Goal: Information Seeking & Learning: Check status

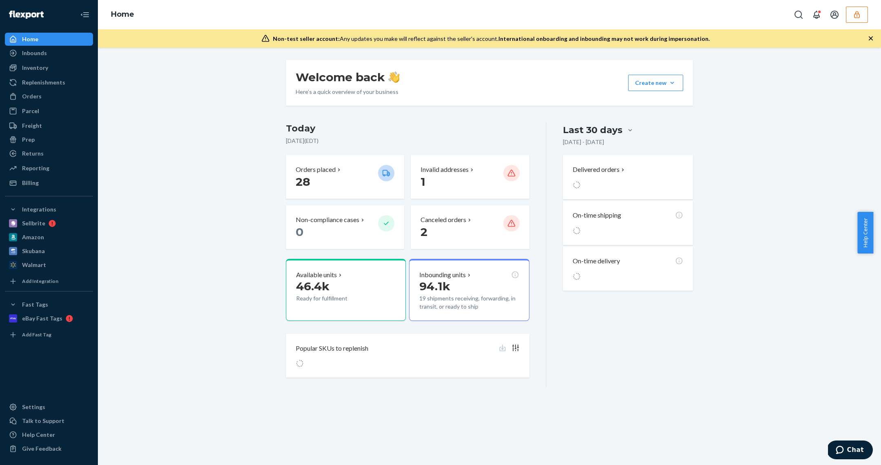
drag, startPoint x: 854, startPoint y: 27, endPoint x: 859, endPoint y: 13, distance: 13.9
click at [854, 25] on div "Home" at bounding box center [489, 14] width 783 height 29
click at [859, 13] on icon "button" at bounding box center [856, 14] width 5 height 7
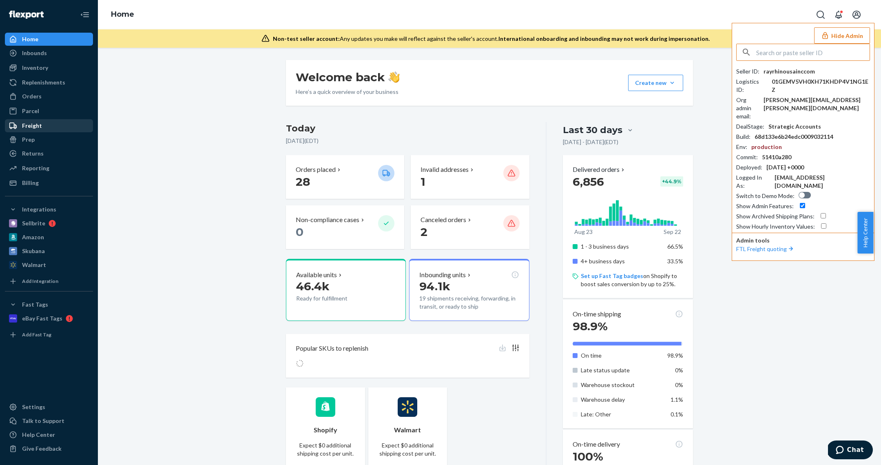
drag, startPoint x: 29, startPoint y: 174, endPoint x: 34, endPoint y: 120, distance: 54.1
click at [29, 174] on div "Reporting Reports Analytics" at bounding box center [49, 169] width 88 height 14
drag, startPoint x: 34, startPoint y: 102, endPoint x: 36, endPoint y: 98, distance: 4.6
click at [34, 101] on div "Orders" at bounding box center [49, 96] width 87 height 11
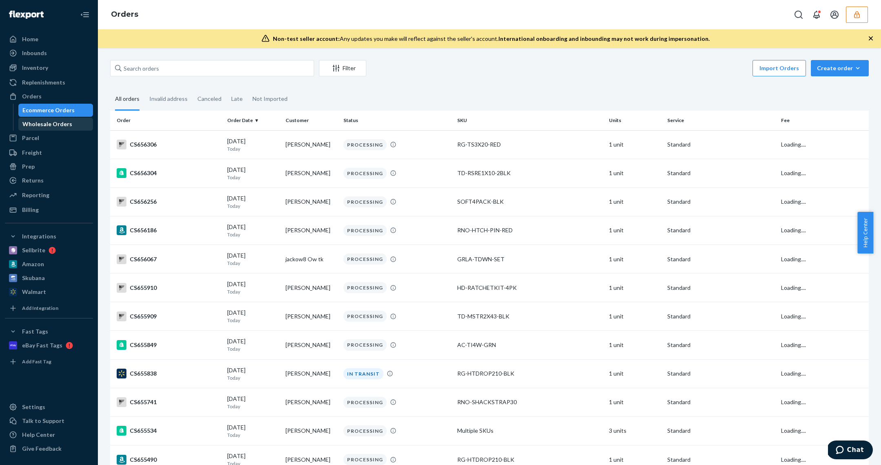
click at [51, 126] on div "Wholesale Orders" at bounding box center [47, 124] width 50 height 8
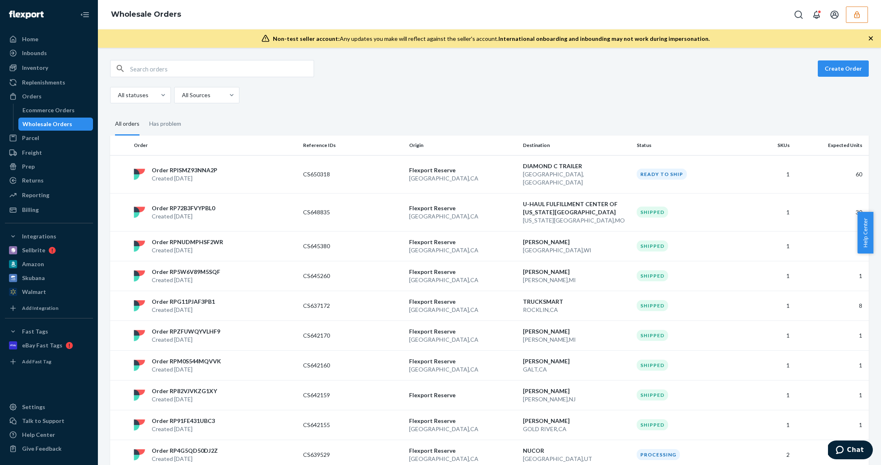
click at [183, 66] on input "text" at bounding box center [222, 68] width 184 height 16
paste input "W2G0MOJ3UEOFO"
type input "W2G0MOJ3UEOFO"
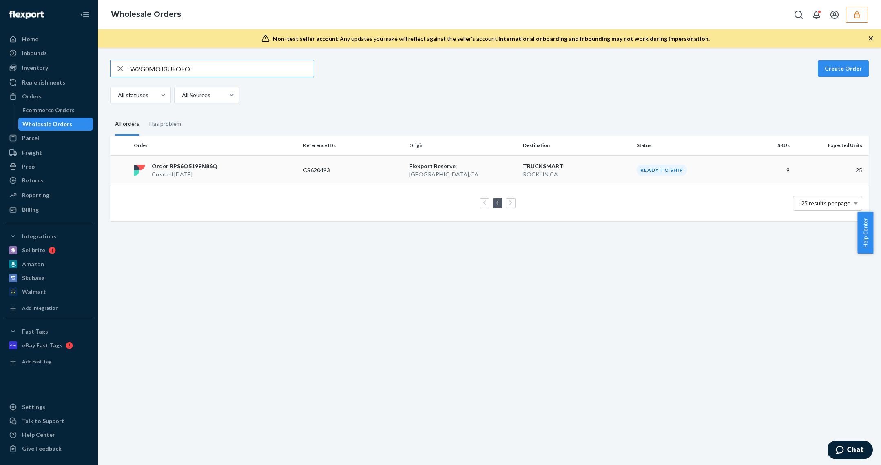
click at [231, 180] on td "Order RPS6O5199N86Q Created Sep 9, 2025" at bounding box center [215, 170] width 169 height 30
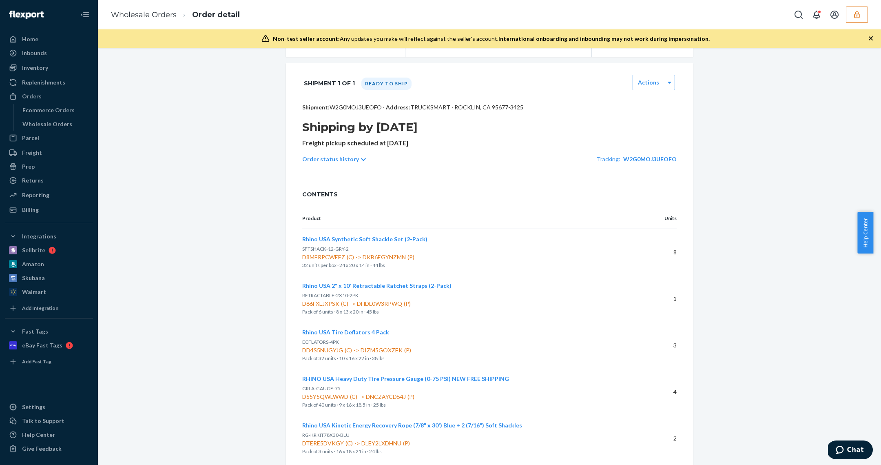
scroll to position [120, 0]
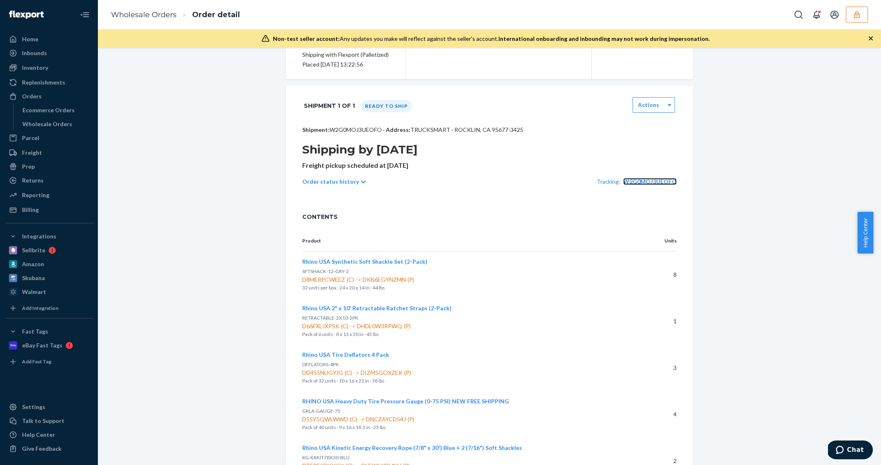
click at [632, 180] on span "W2G0MOJ3UEOFO" at bounding box center [650, 181] width 53 height 7
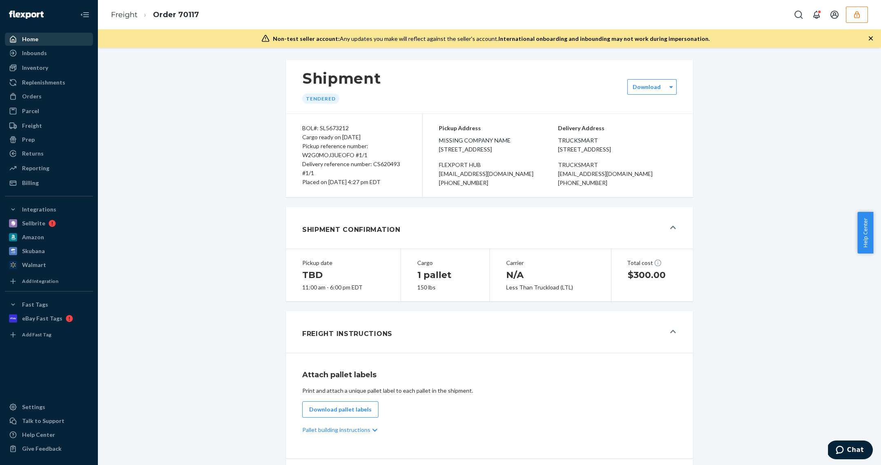
click at [46, 34] on div "Home" at bounding box center [49, 38] width 87 height 11
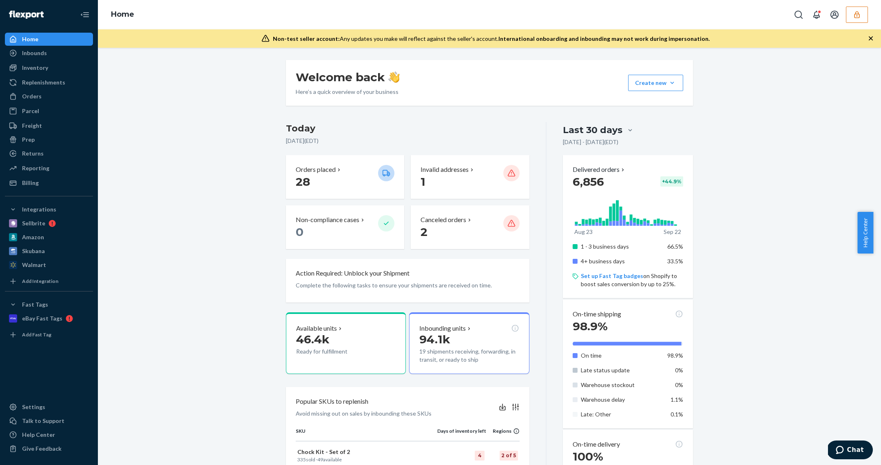
click at [860, 14] on icon "button" at bounding box center [856, 14] width 5 height 7
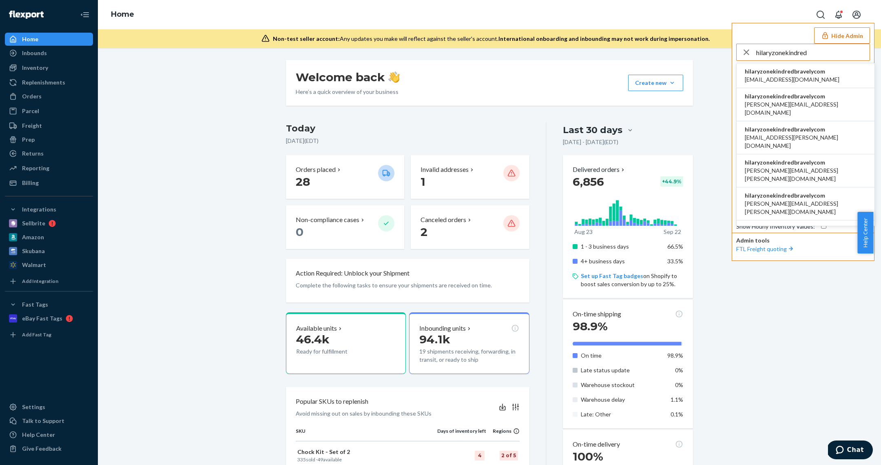
type input "hilaryzonekindred"
click at [814, 76] on span "airine.mistula@kindredbravely.com" at bounding box center [792, 79] width 95 height 8
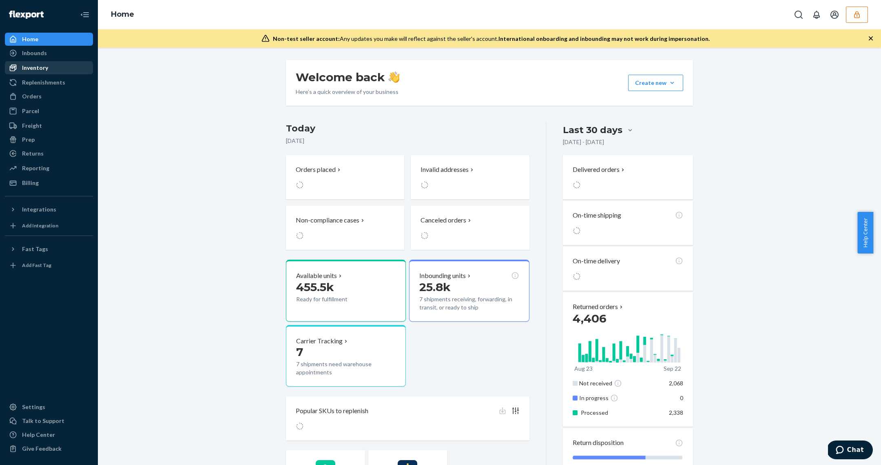
click at [40, 64] on div "Inventory" at bounding box center [35, 68] width 26 height 8
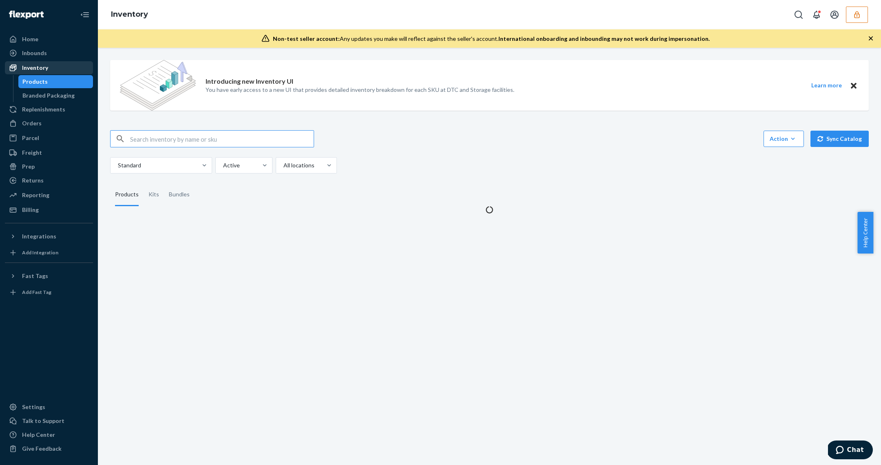
click at [42, 56] on div "Inbounds" at bounding box center [34, 53] width 25 height 8
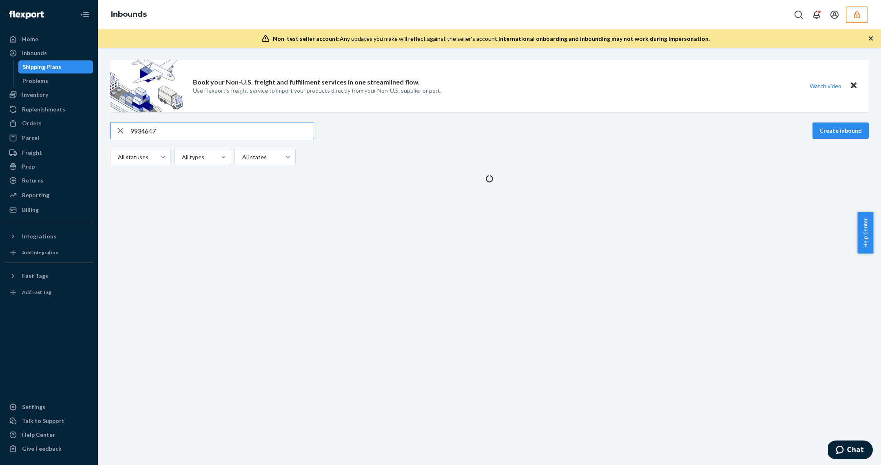
type input "9934647"
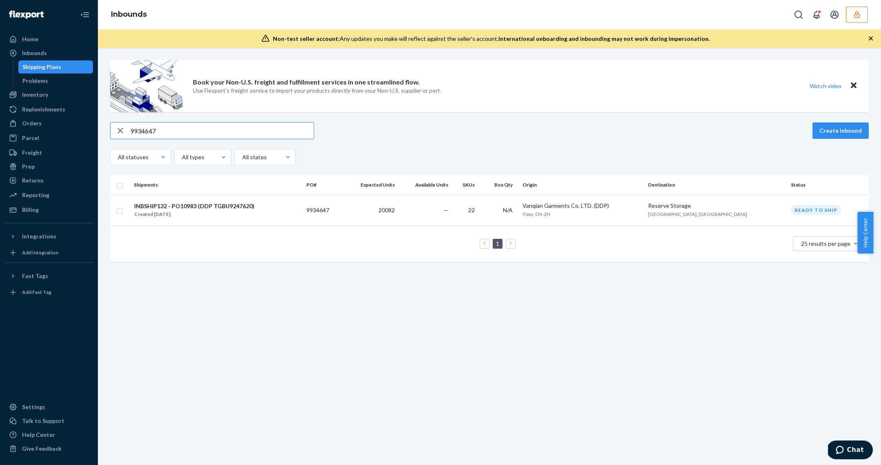
click at [859, 23] on div "Inbounds" at bounding box center [489, 14] width 783 height 29
click at [854, 23] on div "Inbounds" at bounding box center [489, 14] width 783 height 29
click at [863, 14] on button "button" at bounding box center [857, 15] width 22 height 16
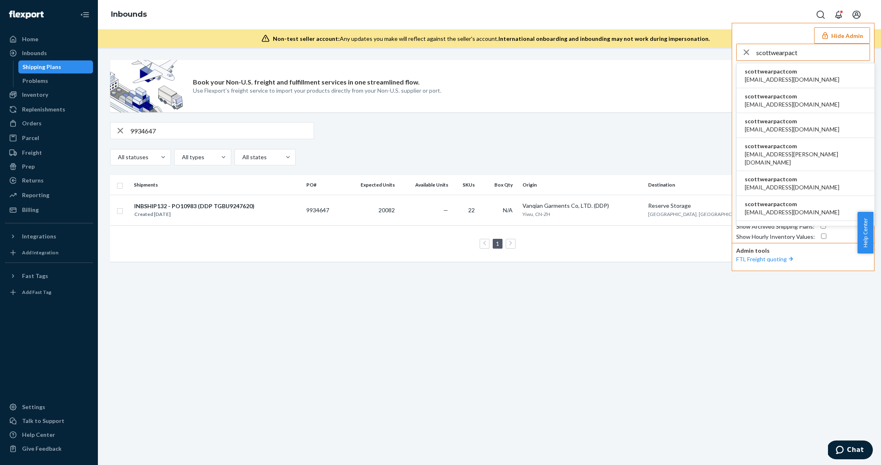
type input "scottwearpact"
click at [783, 77] on span "agertz@wearpact.com" at bounding box center [792, 79] width 95 height 8
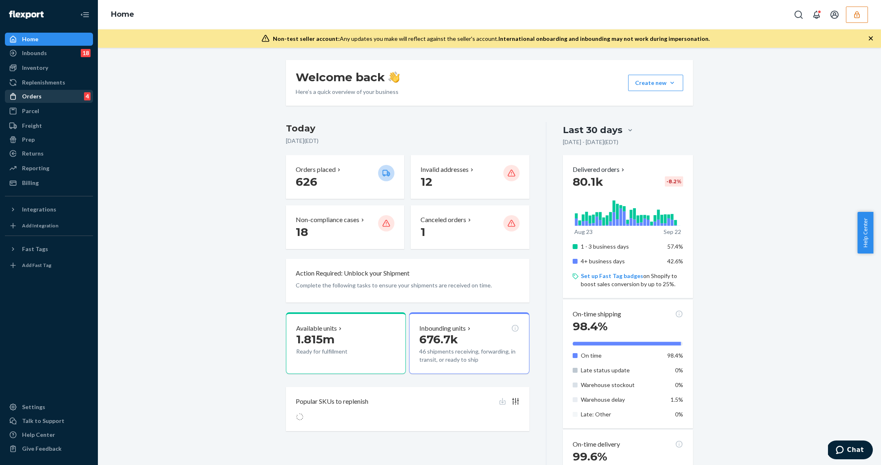
click at [30, 101] on div "Orders 4" at bounding box center [49, 96] width 87 height 11
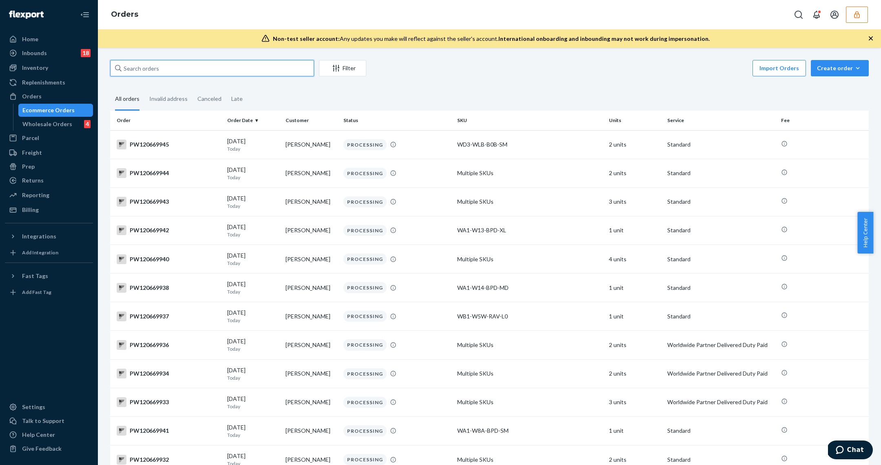
click at [175, 73] on input "text" at bounding box center [212, 68] width 204 height 16
paste input "PW120654817"
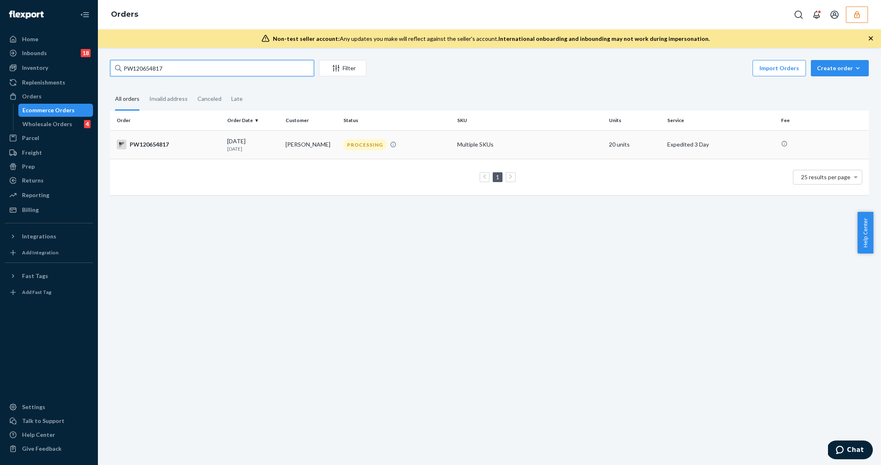
type input "PW120654817"
click at [282, 153] on td "Kelley Hoover" at bounding box center [311, 144] width 58 height 29
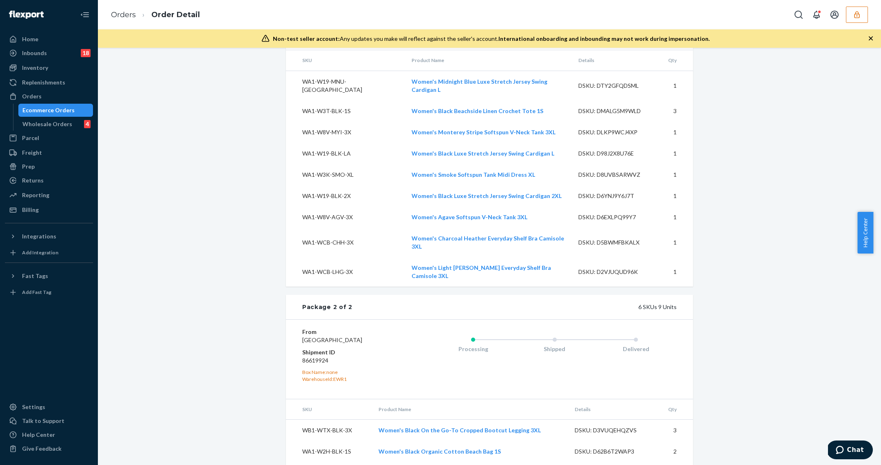
scroll to position [842, 0]
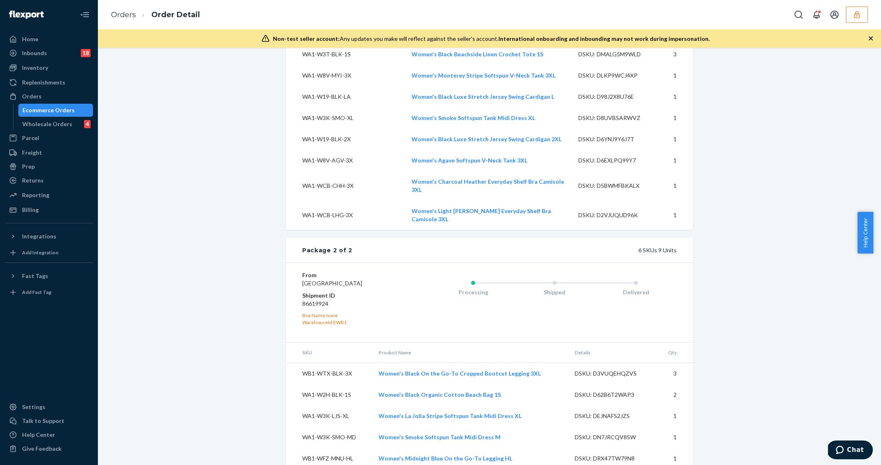
click at [318, 300] on dd "86619924" at bounding box center [351, 304] width 98 height 8
copy dd "86619924"
click at [315, 300] on dd "86619924" at bounding box center [351, 304] width 98 height 8
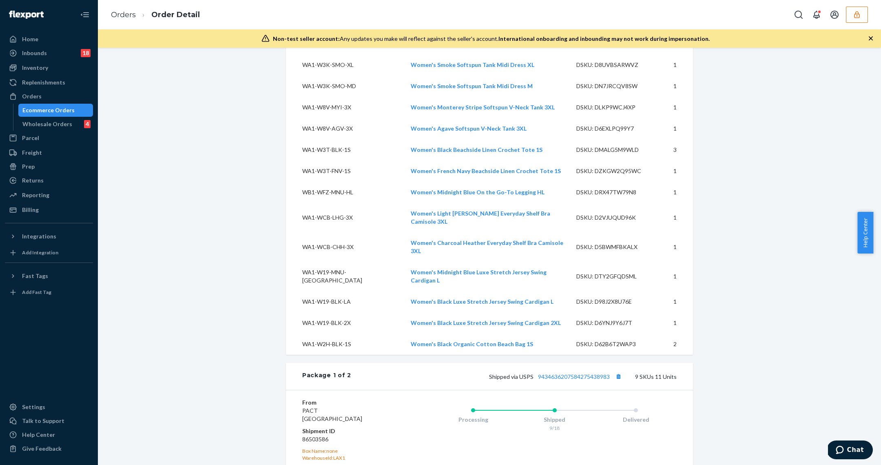
scroll to position [0, 0]
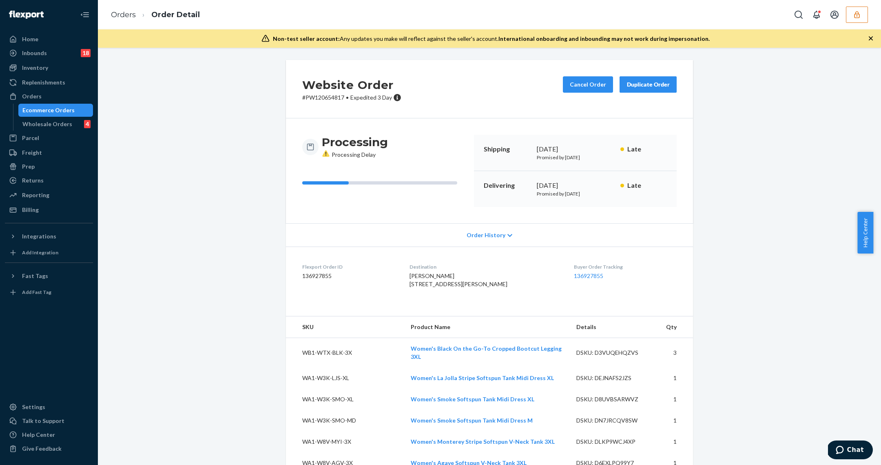
click at [321, 97] on p "# PW120654817 • Expedited 3 Day" at bounding box center [351, 97] width 99 height 8
click at [320, 277] on dd "136927855" at bounding box center [349, 276] width 94 height 8
copy dd "136927855"
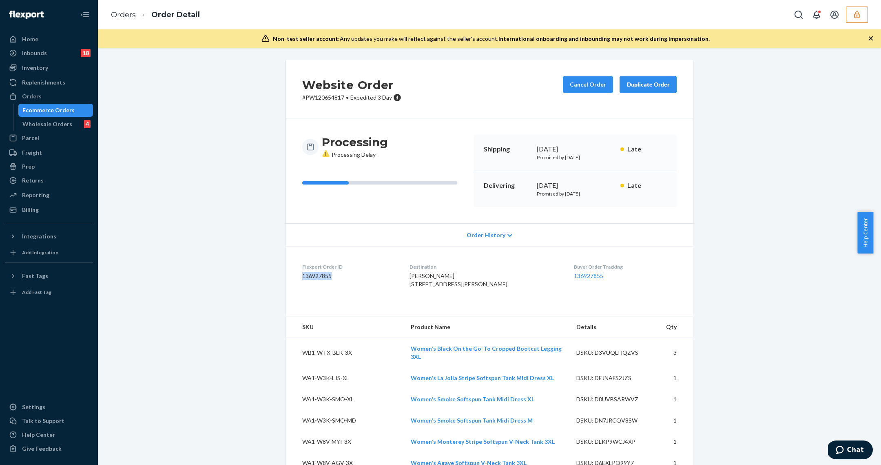
click at [78, 112] on div "Ecommerce Orders" at bounding box center [55, 109] width 73 height 11
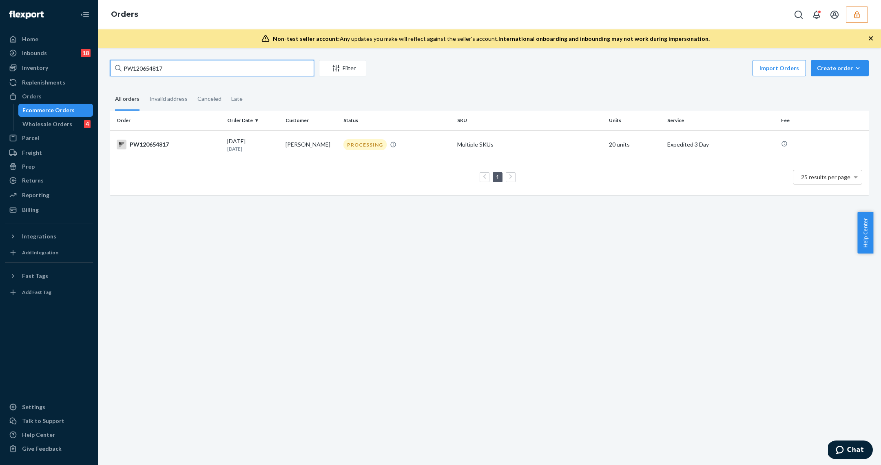
click at [193, 71] on input "PW120654817" at bounding box center [212, 68] width 204 height 16
paste input "303"
type input "PW120653037"
click at [305, 152] on td "Bryan Blom" at bounding box center [311, 144] width 58 height 29
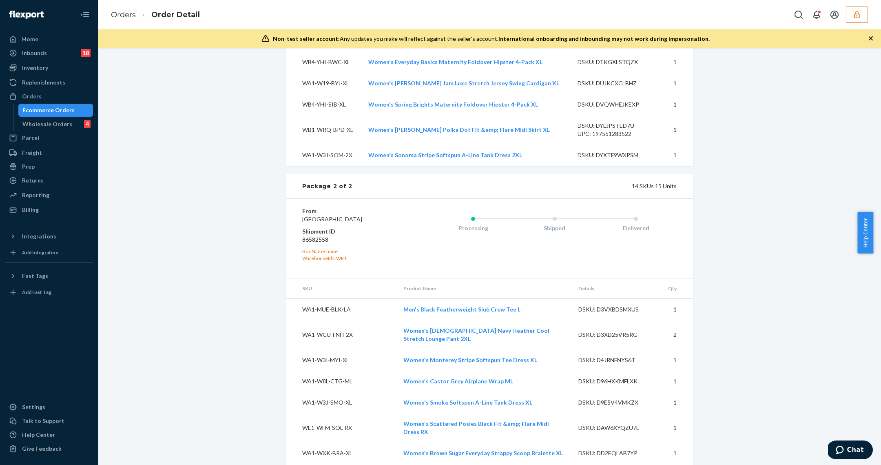
scroll to position [1259, 0]
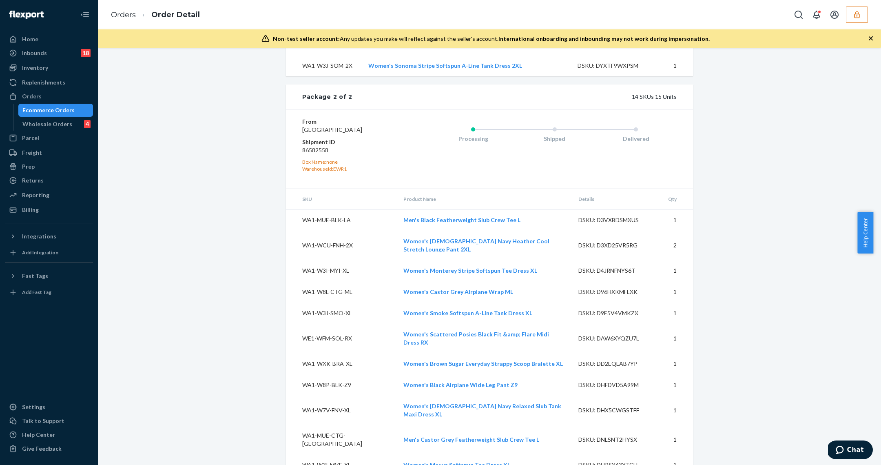
click at [316, 146] on dd "86582558" at bounding box center [351, 150] width 98 height 8
copy dd "86582558"
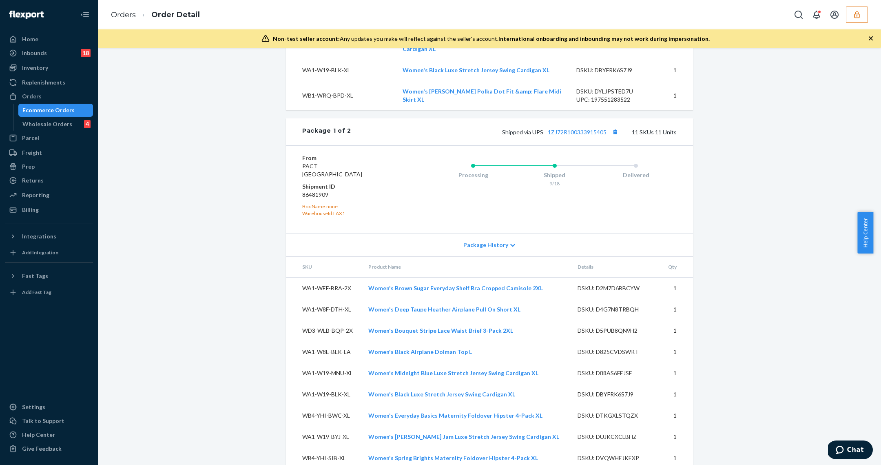
scroll to position [0, 0]
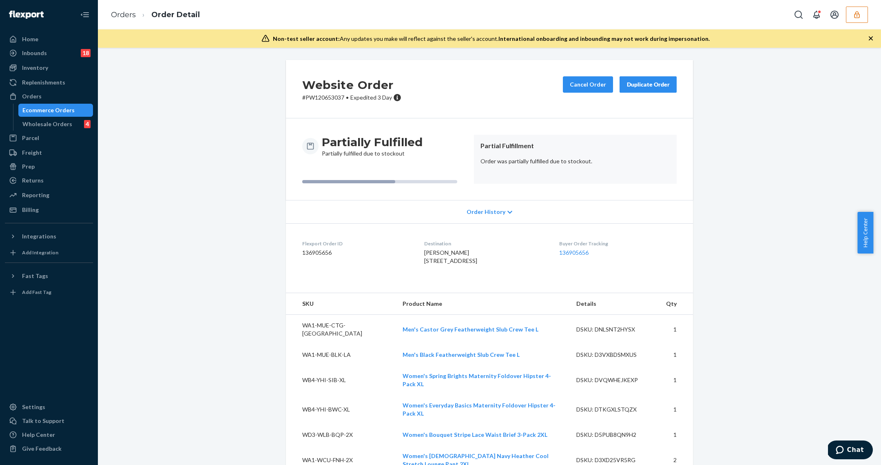
click at [313, 256] on div "Flexport Order ID 136905656" at bounding box center [356, 254] width 109 height 28
click at [315, 253] on dd "136905656" at bounding box center [356, 253] width 109 height 8
copy dd "136905656"
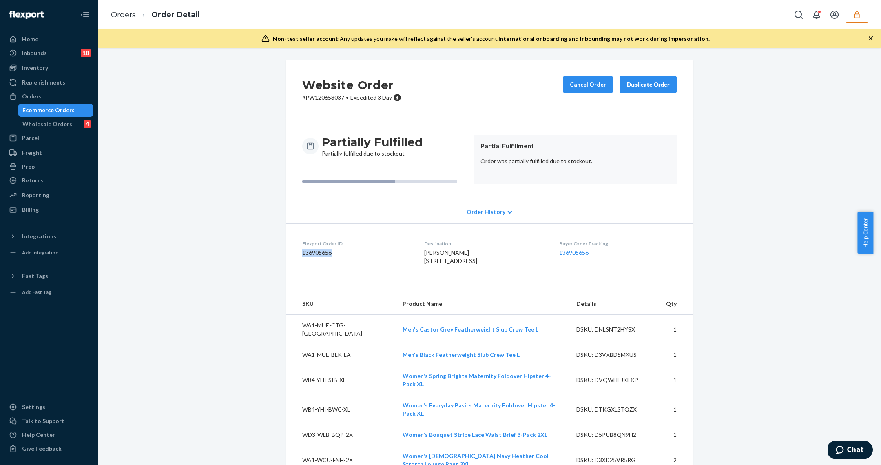
click at [47, 107] on div "Ecommerce Orders" at bounding box center [48, 110] width 52 height 8
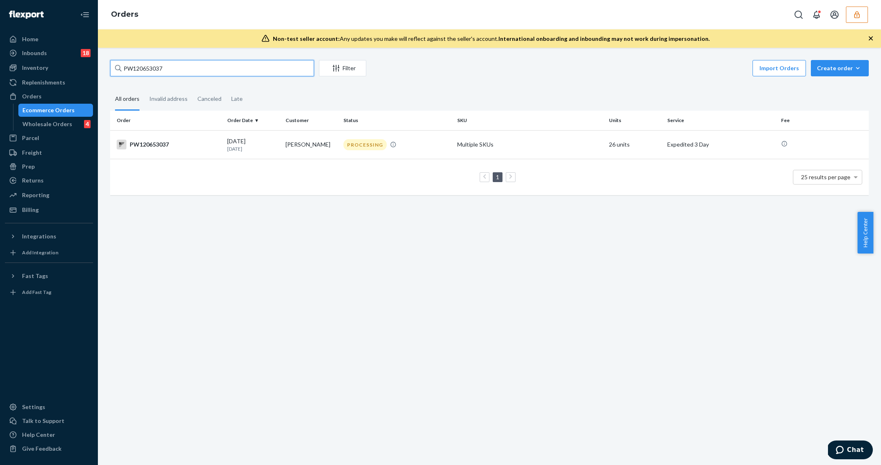
click at [182, 69] on input "PW120653037" at bounding box center [212, 68] width 204 height 16
paste input "5832"
type input "PW120655832"
click at [247, 135] on td "09/18/2025 4 days ago" at bounding box center [253, 144] width 58 height 29
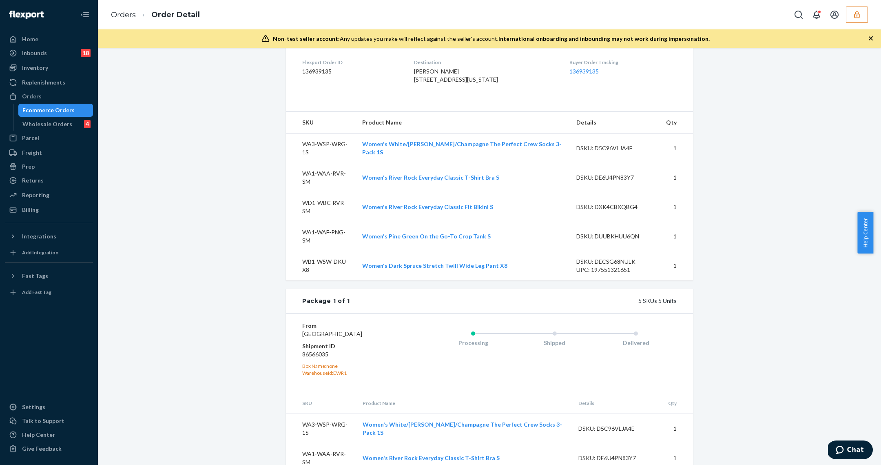
scroll to position [284, 0]
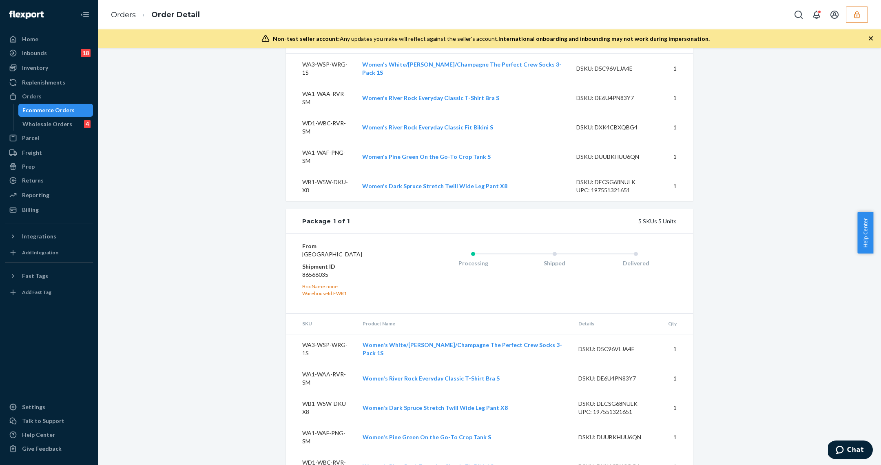
click at [310, 274] on dd "86566035" at bounding box center [351, 275] width 98 height 8
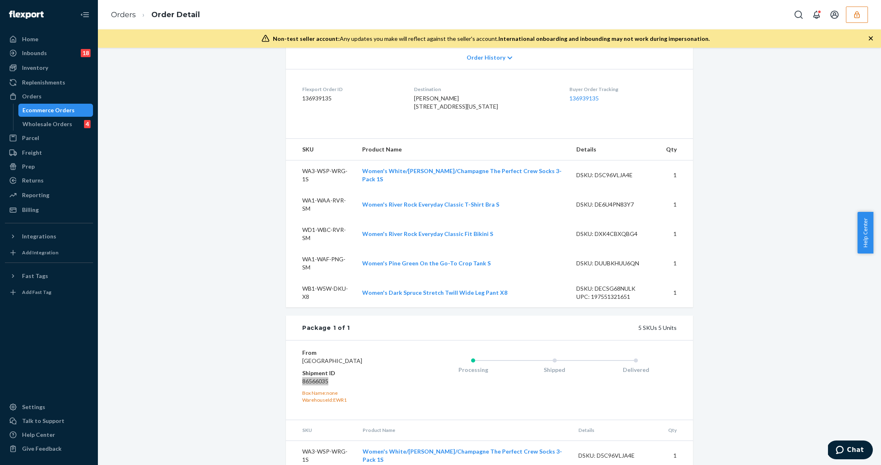
scroll to position [0, 0]
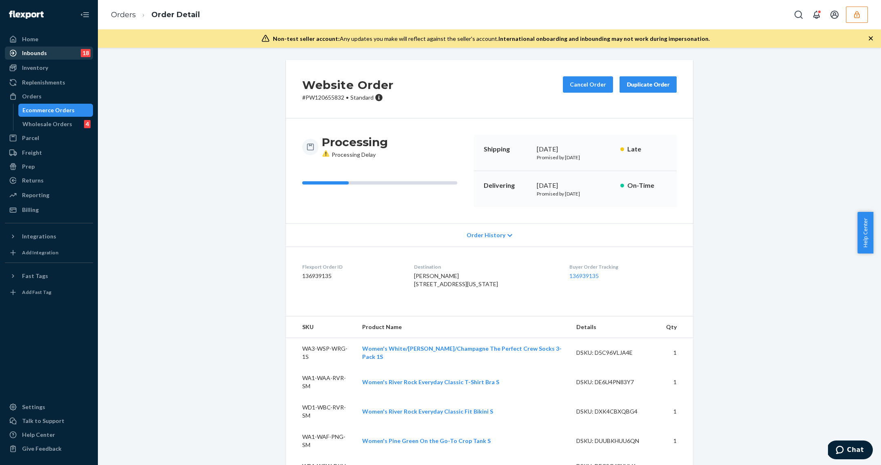
click at [43, 55] on div "Inbounds" at bounding box center [34, 53] width 25 height 8
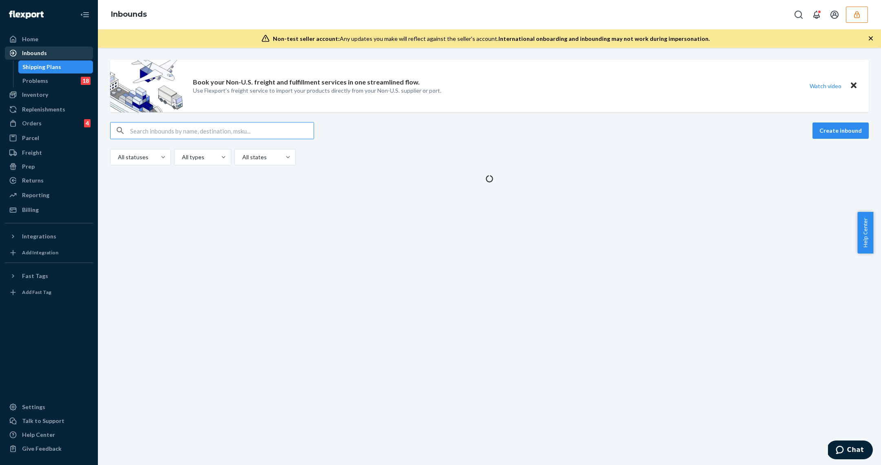
click at [43, 55] on div "Inbounds" at bounding box center [34, 53] width 25 height 8
click at [176, 140] on div "Create inbound All statuses All types All states" at bounding box center [489, 143] width 759 height 43
click at [217, 142] on div "Create inbound All statuses All types All states" at bounding box center [489, 143] width 759 height 43
click at [216, 132] on input "text" at bounding box center [222, 130] width 184 height 16
paste input "716.A4"
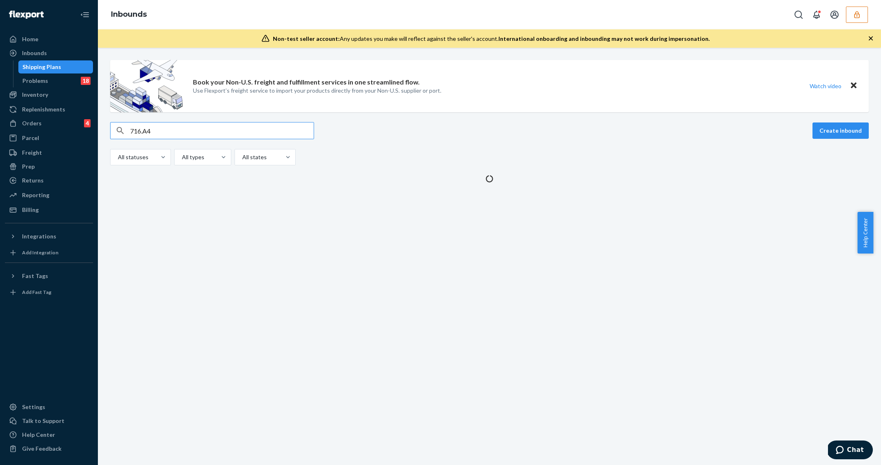
type input "716.A4"
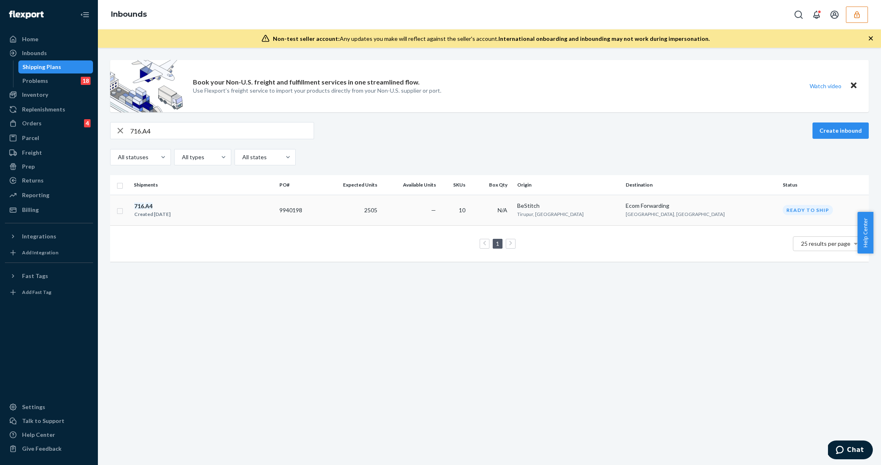
click at [194, 219] on td "716 . A4 Created Sep 18, 2025" at bounding box center [204, 210] width 146 height 31
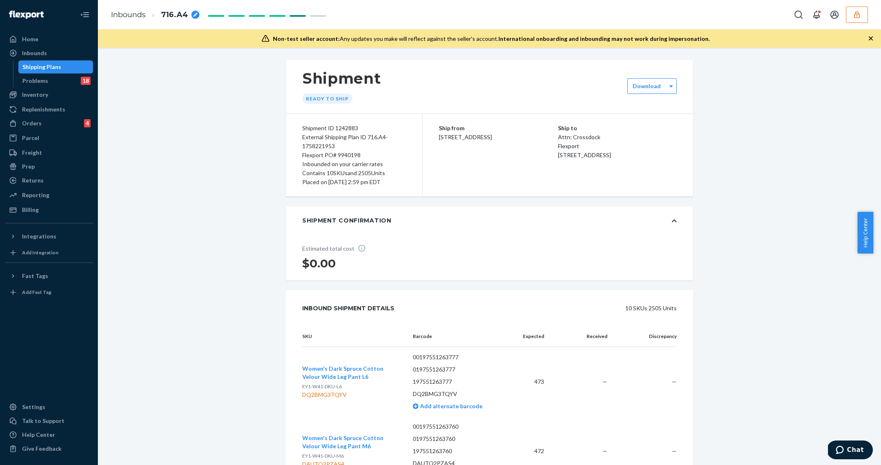
click at [365, 155] on div "Flexport PO# 9940198" at bounding box center [354, 155] width 104 height 9
click at [355, 156] on div "Flexport PO# 9940198" at bounding box center [354, 155] width 104 height 9
click at [348, 157] on div "Flexport PO# 9940198" at bounding box center [354, 155] width 104 height 9
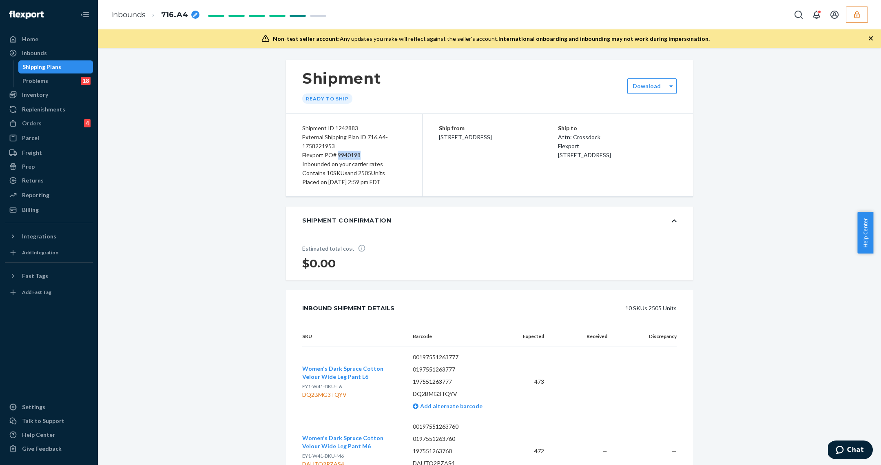
copy div "9940198"
click at [96, 117] on div "Home Inbounds Shipping Plans Problems 18 Inventory Products Branded Packaging R…" at bounding box center [49, 232] width 98 height 465
click at [47, 91] on div "Inventory" at bounding box center [35, 95] width 26 height 8
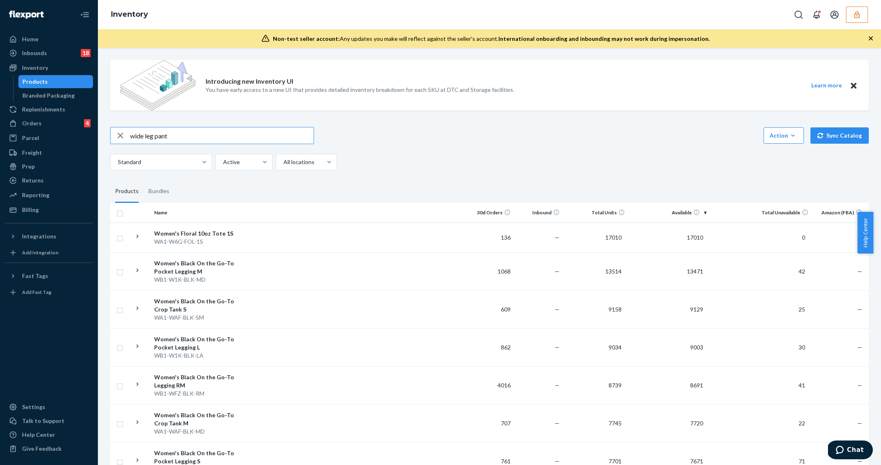
type input "wide leg pant"
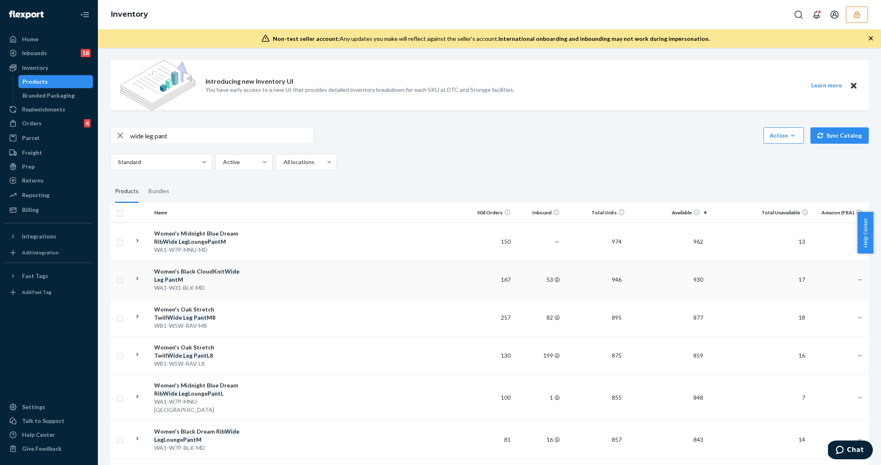
click at [252, 271] on td at bounding box center [354, 279] width 222 height 38
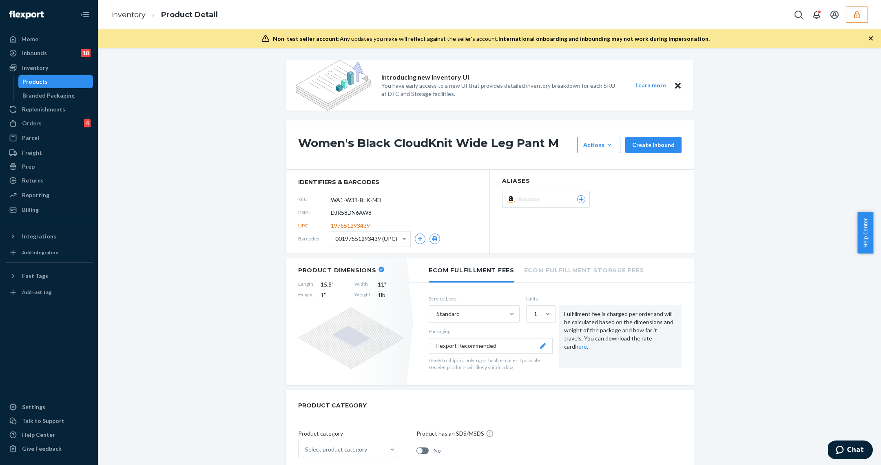
click at [45, 82] on div "Products" at bounding box center [34, 82] width 25 height 8
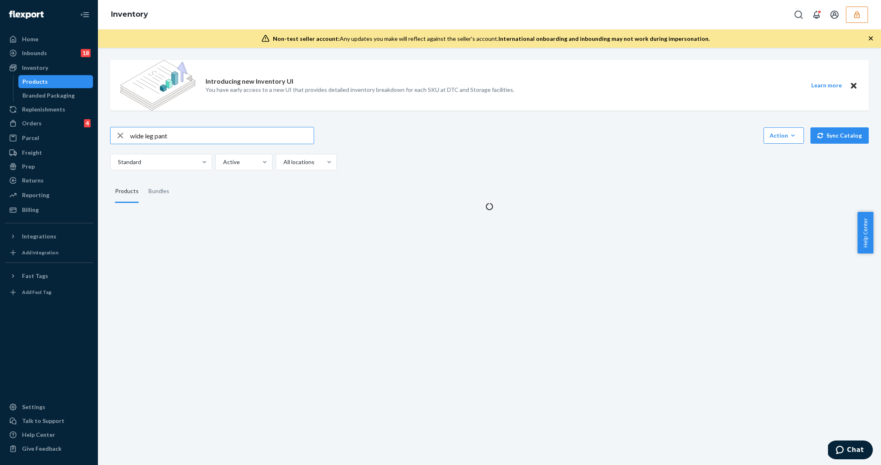
click at [173, 136] on input "wide leg pant" at bounding box center [222, 135] width 184 height 16
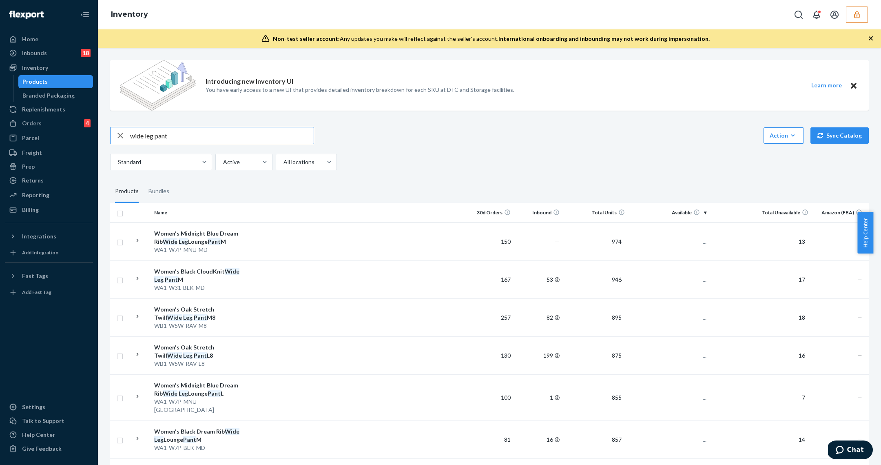
click at [173, 136] on input "wide leg pant" at bounding box center [222, 135] width 184 height 16
type input "w"
type input "DJUCZ7SD2W4"
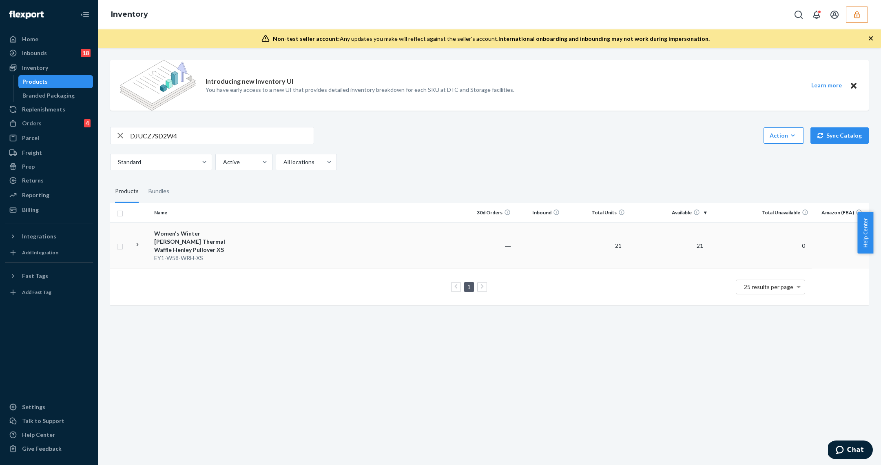
click at [248, 254] on td at bounding box center [354, 245] width 222 height 46
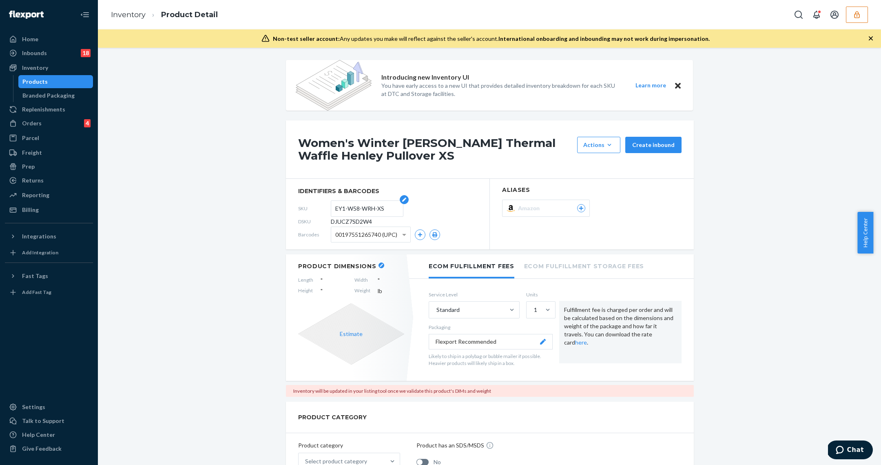
click at [346, 209] on input "EY1-W58-WRH-XS" at bounding box center [367, 209] width 64 height 16
click at [46, 44] on div "Home" at bounding box center [49, 38] width 87 height 11
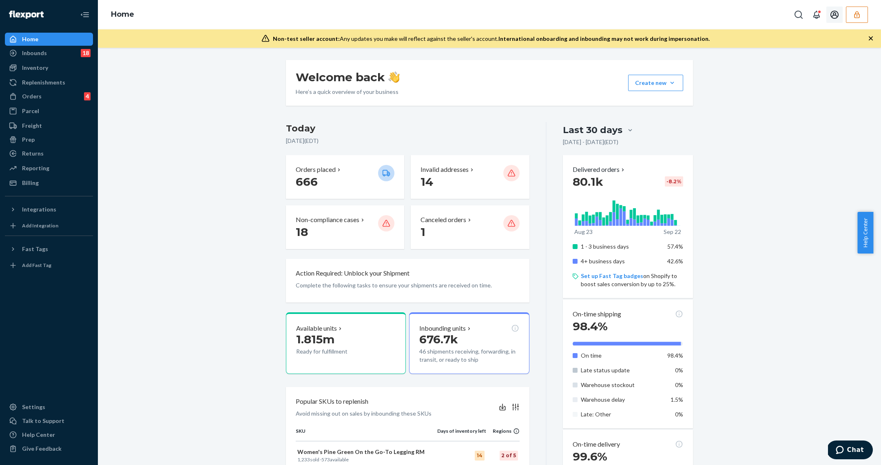
click at [861, 15] on icon "button" at bounding box center [857, 15] width 8 height 8
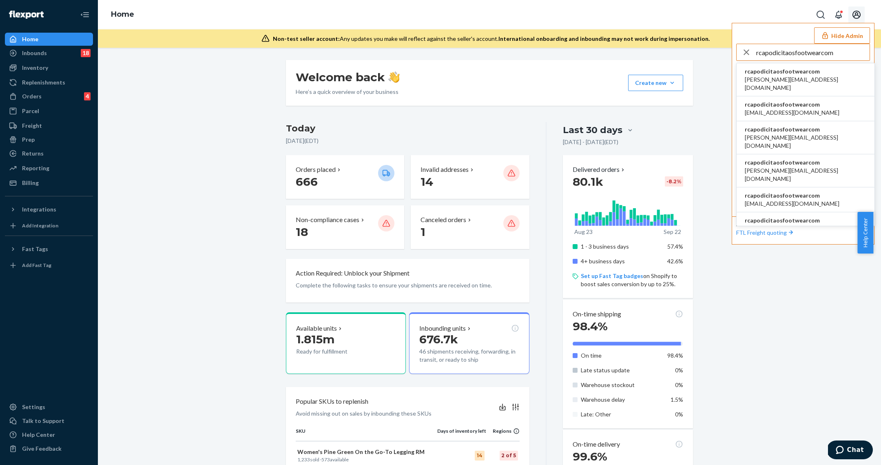
type input "rcapodicitaosfootwearcom"
click at [801, 69] on span "rcapodicitaosfootwearcom" at bounding box center [806, 71] width 122 height 8
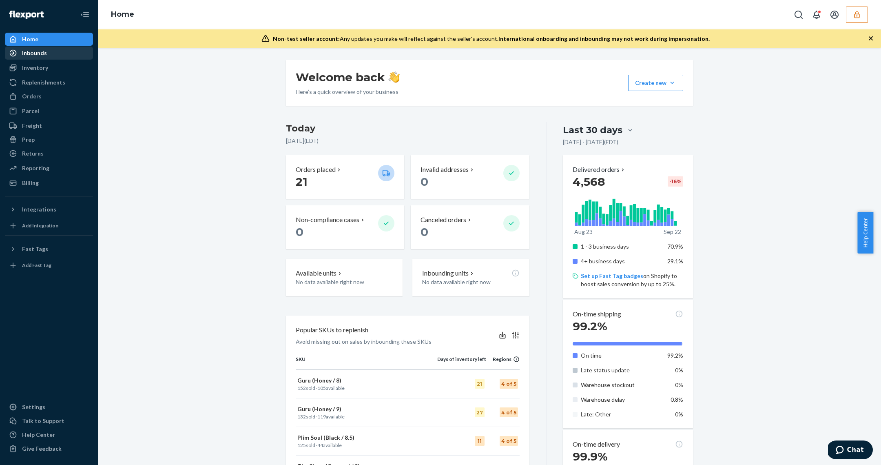
click at [59, 56] on div "Inbounds" at bounding box center [49, 52] width 87 height 11
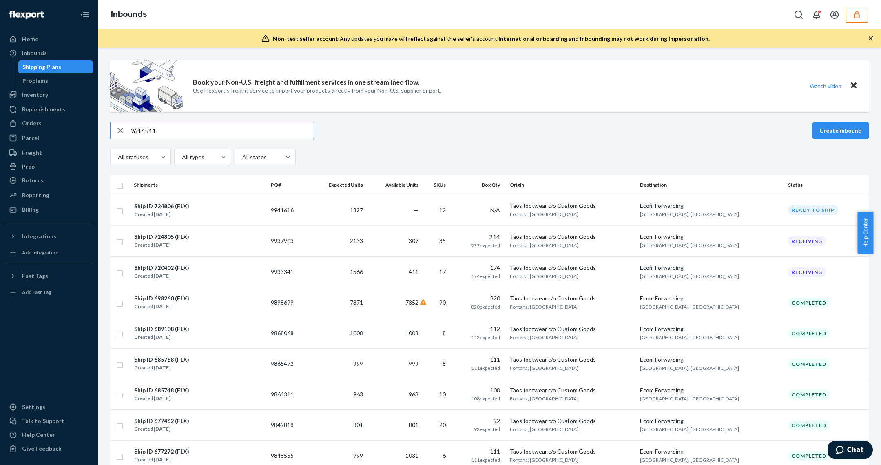
type input "9616511"
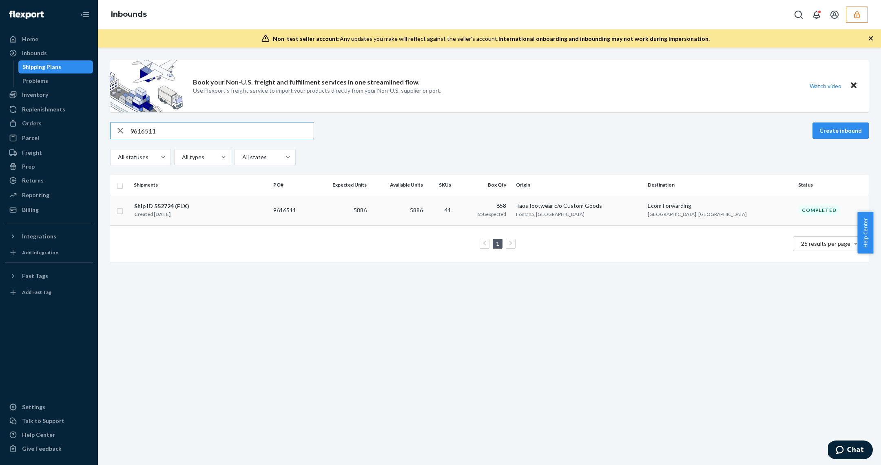
click at [264, 209] on div "Ship ID 552724 (FLX) Created [DATE]" at bounding box center [200, 210] width 133 height 17
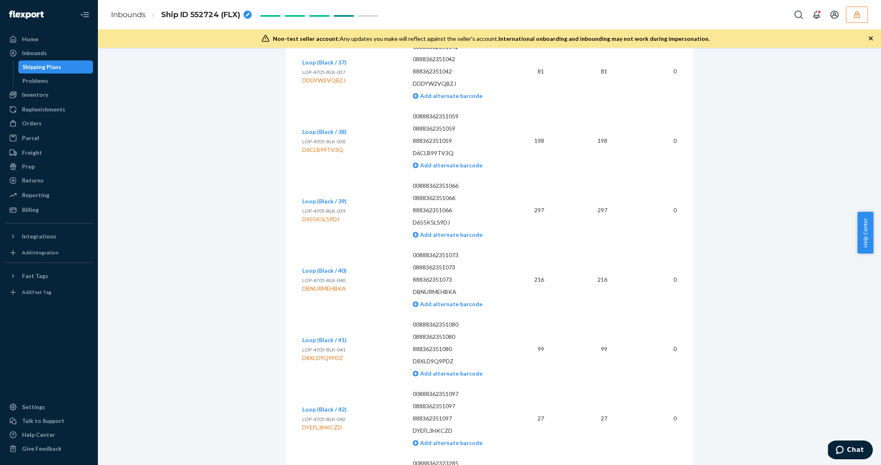
scroll to position [2734, 0]
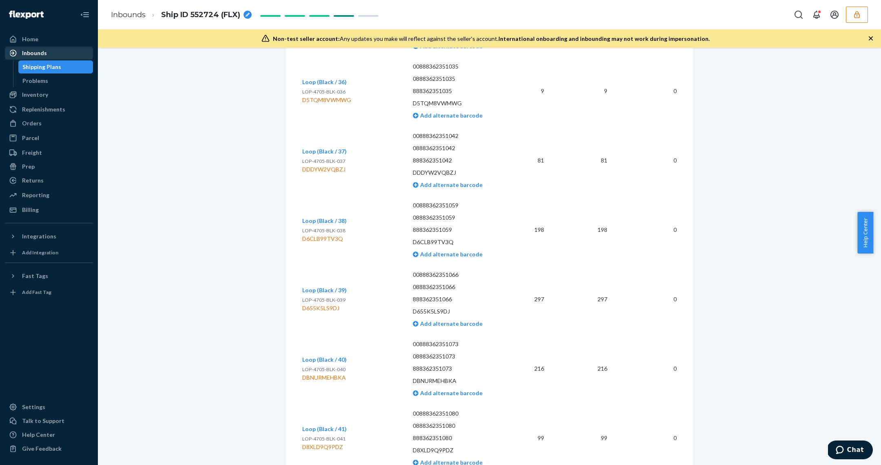
click at [36, 55] on div "Inbounds" at bounding box center [34, 53] width 25 height 8
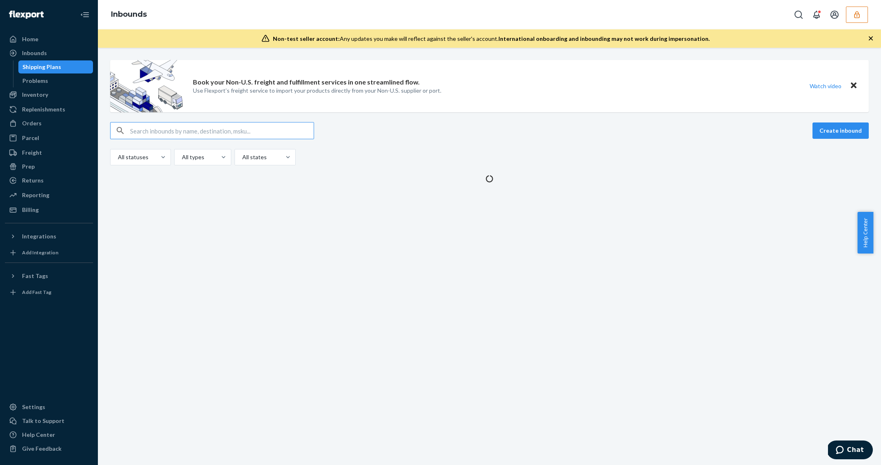
click at [47, 70] on div "Shipping Plans" at bounding box center [41, 67] width 39 height 8
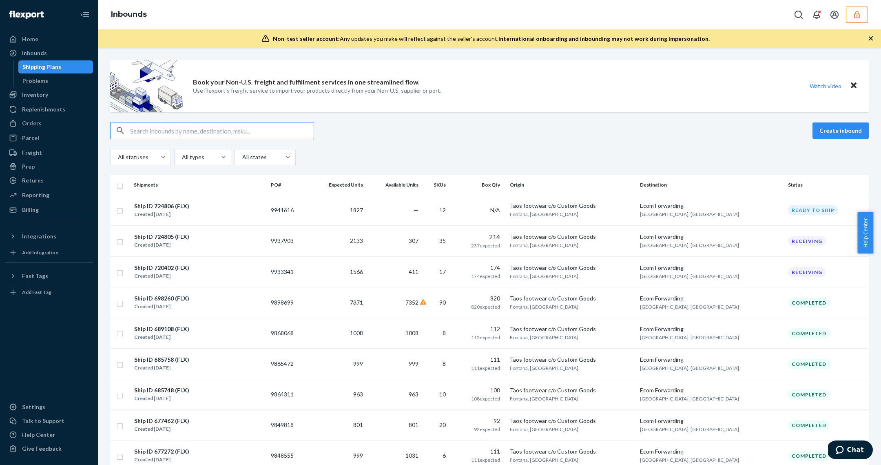
click at [142, 128] on input "text" at bounding box center [222, 130] width 184 height 16
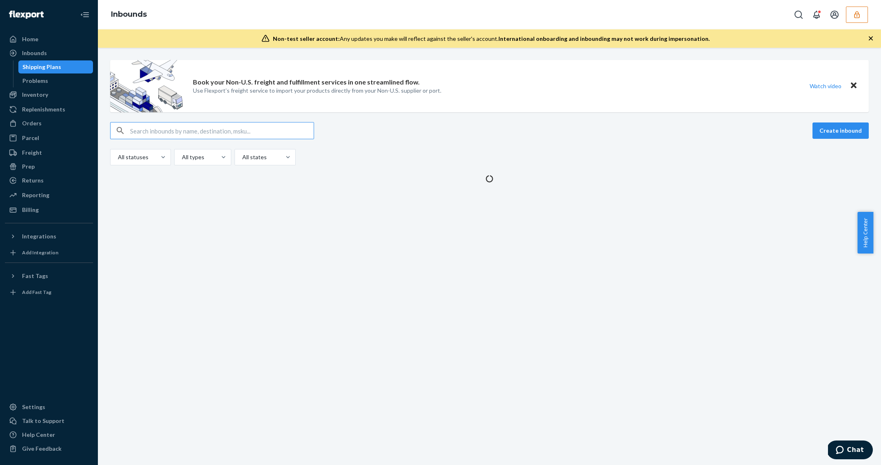
paste input "9702867"
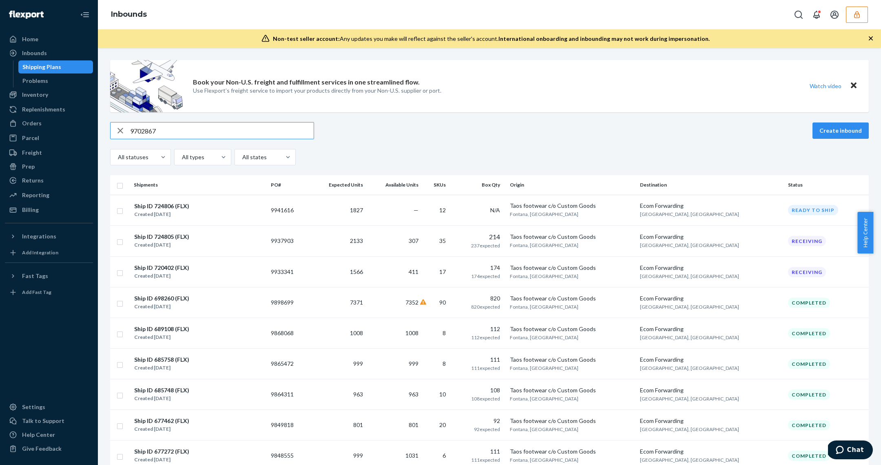
type input "9702867"
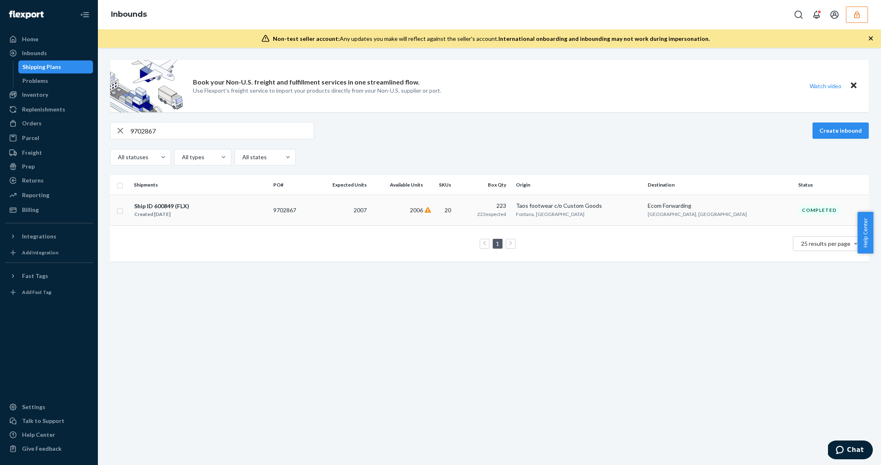
click at [181, 217] on div "Created [DATE]" at bounding box center [161, 214] width 55 height 8
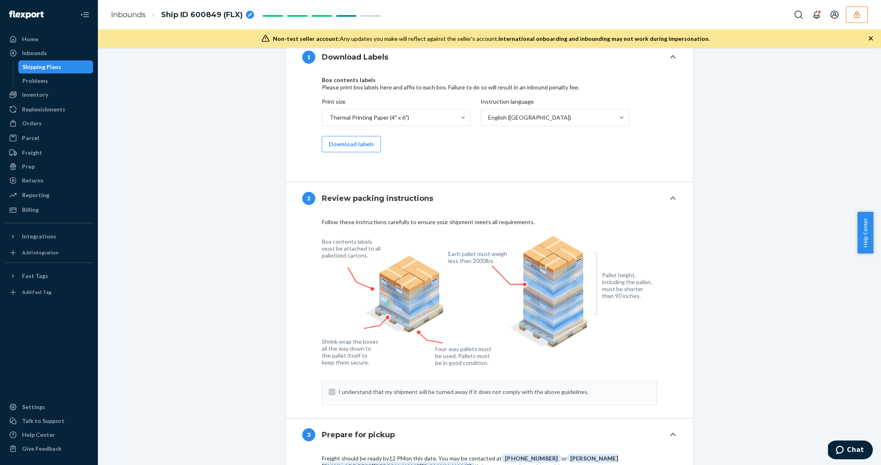
scroll to position [471, 0]
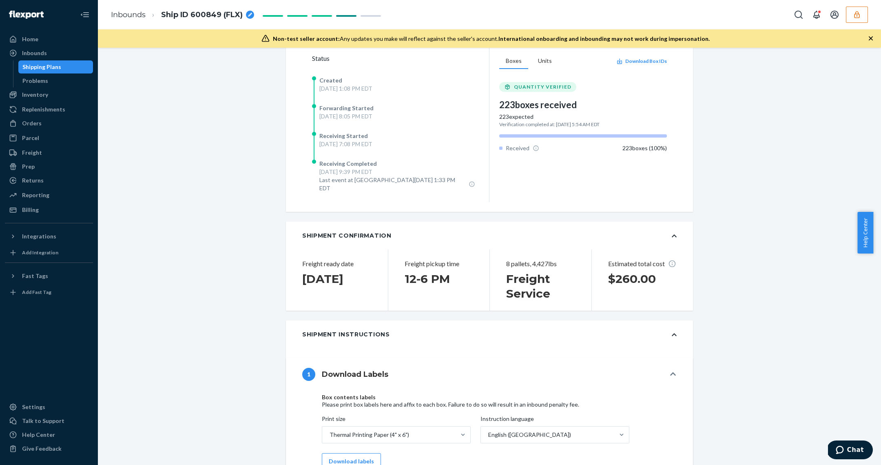
click at [359, 84] on div "[DATE] 1:08 PM EDT" at bounding box center [346, 88] width 53 height 8
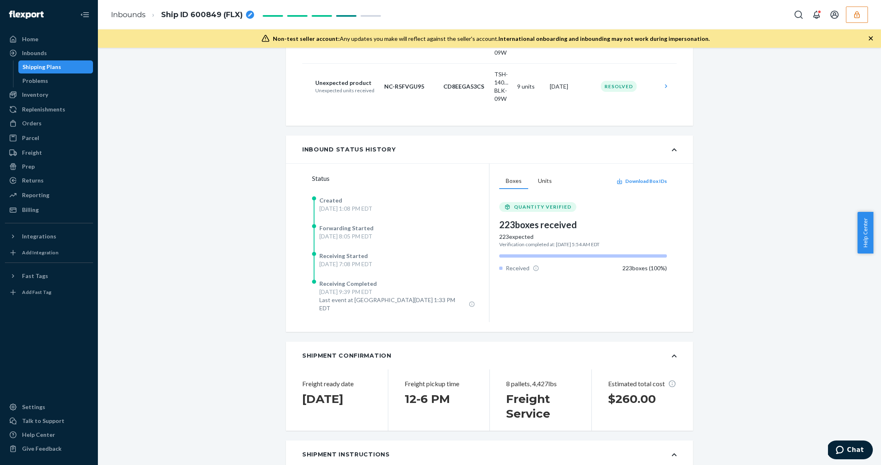
click at [44, 73] on link "Shipping Plans" at bounding box center [55, 66] width 75 height 13
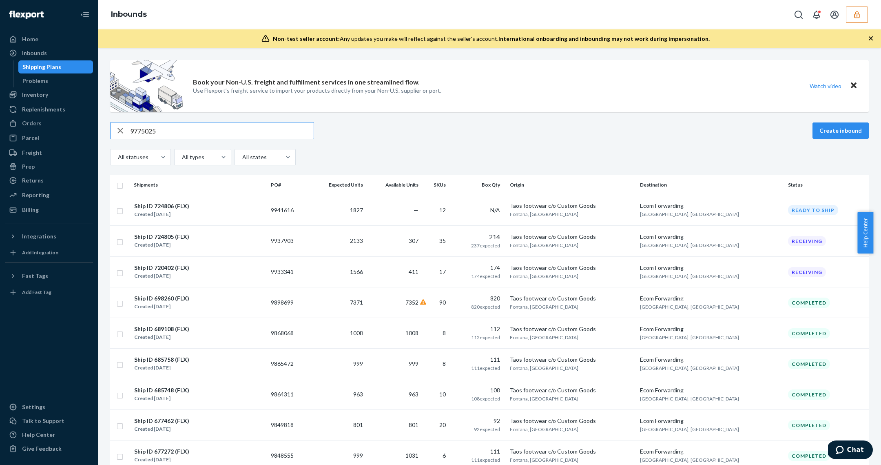
type input "9775025"
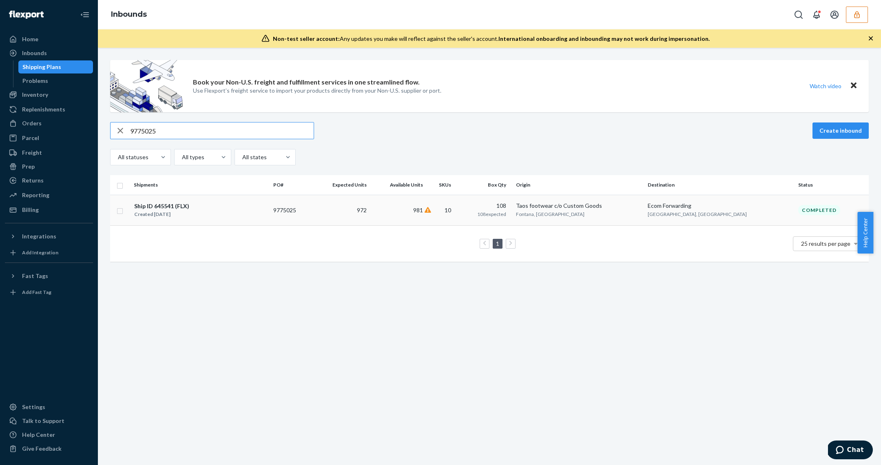
click at [201, 213] on div "Ship ID 645541 (FLX) Created [DATE]" at bounding box center [200, 210] width 133 height 17
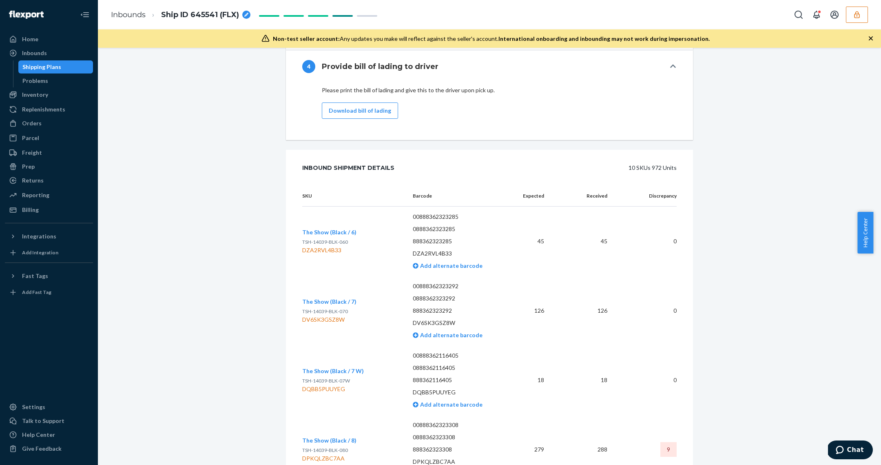
scroll to position [483, 0]
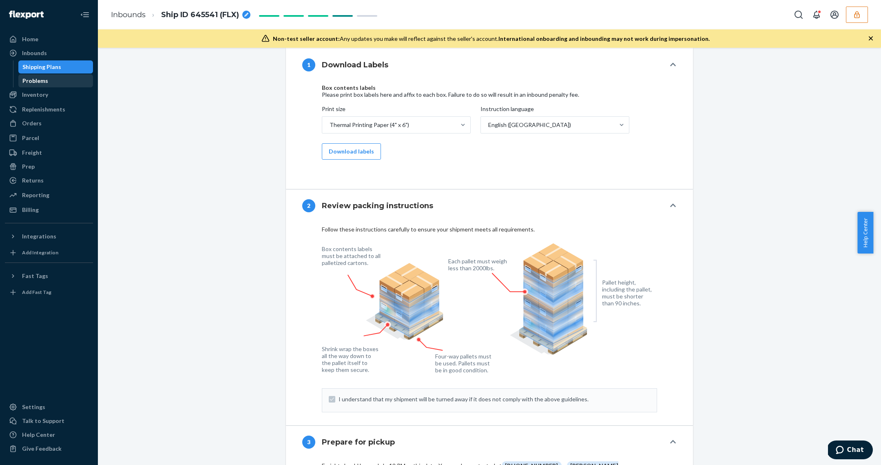
click at [66, 75] on div "Problems" at bounding box center [55, 80] width 73 height 11
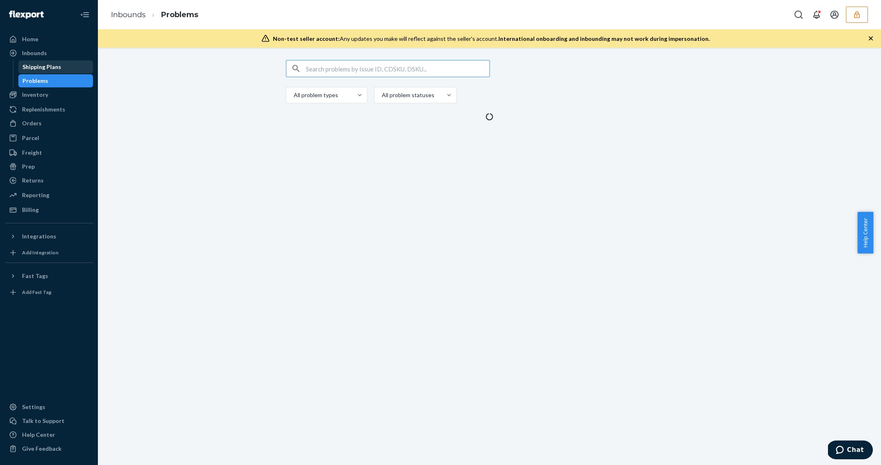
click at [71, 67] on div "Shipping Plans" at bounding box center [55, 66] width 73 height 11
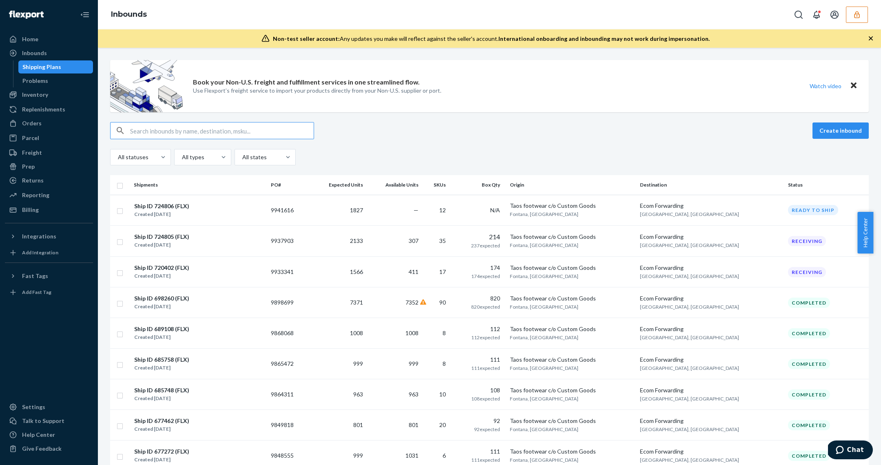
click at [162, 126] on input "text" at bounding box center [222, 130] width 184 height 16
type input "9830896"
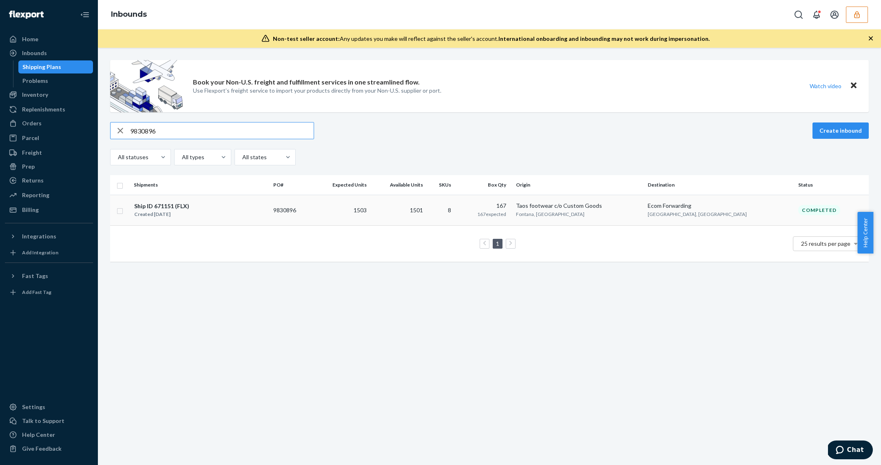
click at [192, 209] on div "Ship ID 671151 (FLX) Created [DATE]" at bounding box center [200, 210] width 133 height 17
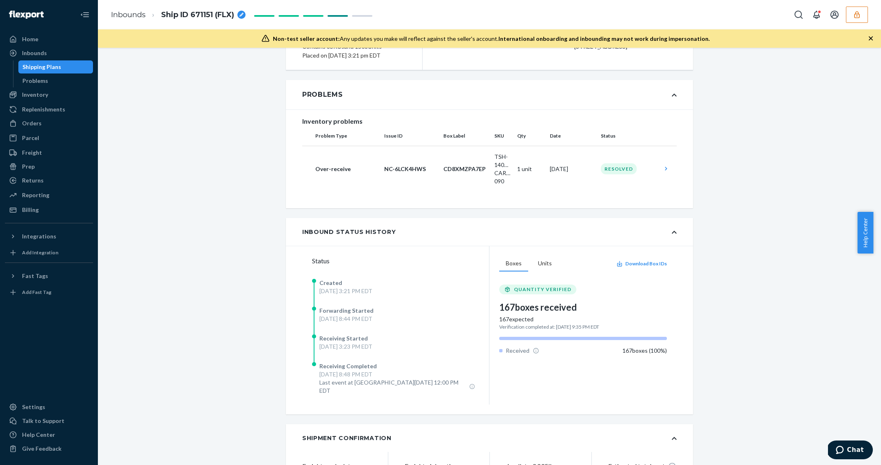
scroll to position [113, 0]
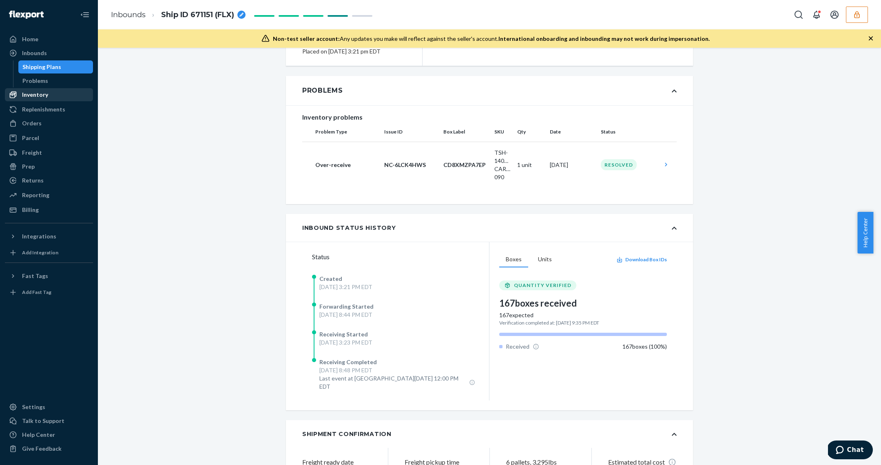
click at [49, 87] on link "Problems" at bounding box center [55, 80] width 75 height 13
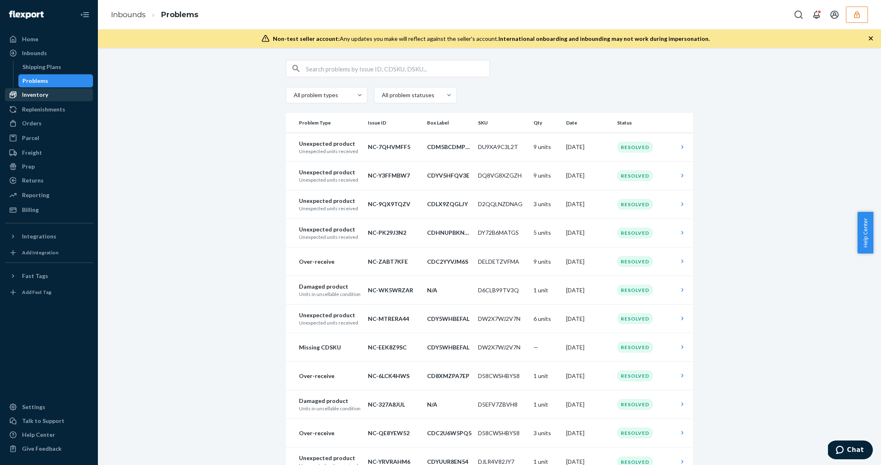
click at [49, 95] on div "Inventory" at bounding box center [49, 94] width 87 height 11
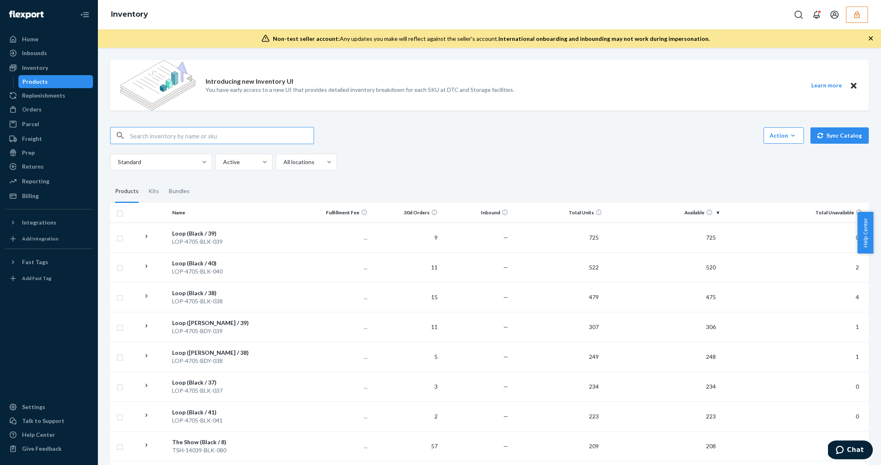
click at [163, 131] on input "text" at bounding box center [222, 135] width 184 height 16
type input "TSH-14039-BLK-060"
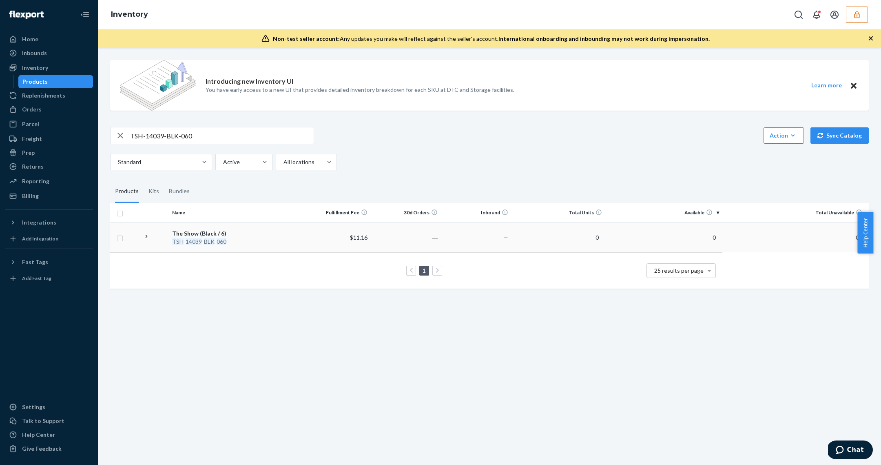
click at [237, 233] on div "The Show (Black / 6)" at bounding box center [234, 233] width 125 height 8
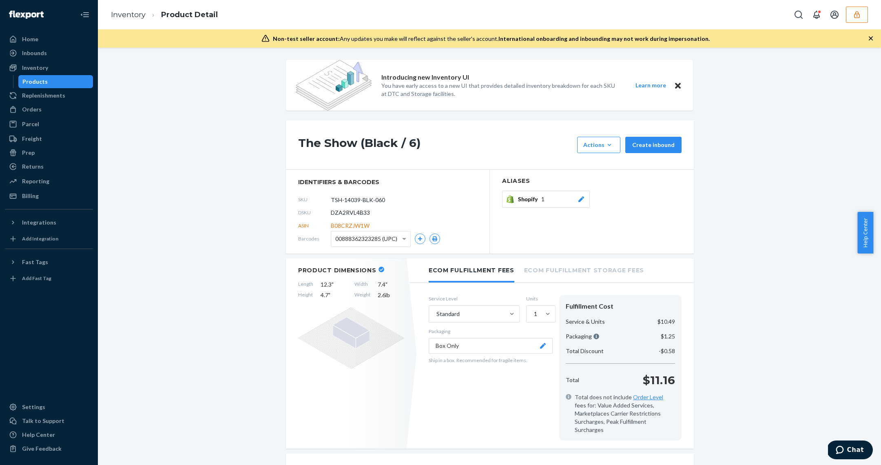
click at [354, 213] on span "DZA2RVL4B33" at bounding box center [350, 213] width 39 height 8
copy span "DZA2RVL4B33"
click at [42, 85] on div "Products" at bounding box center [34, 82] width 25 height 8
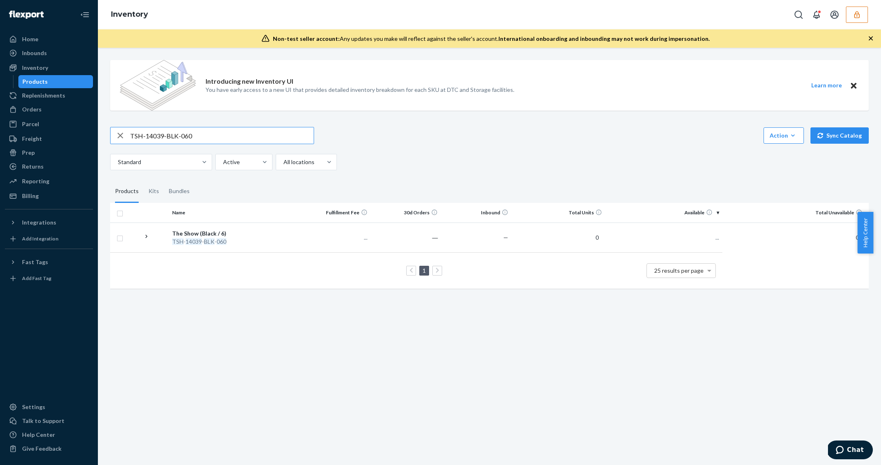
click at [152, 136] on input "TSH-14039-BLK-060" at bounding box center [222, 135] width 184 height 16
click at [152, 135] on input "TSH-14039-BLK-060" at bounding box center [222, 135] width 184 height 16
paste input "7"
type input "TSH-14039-BLK-070"
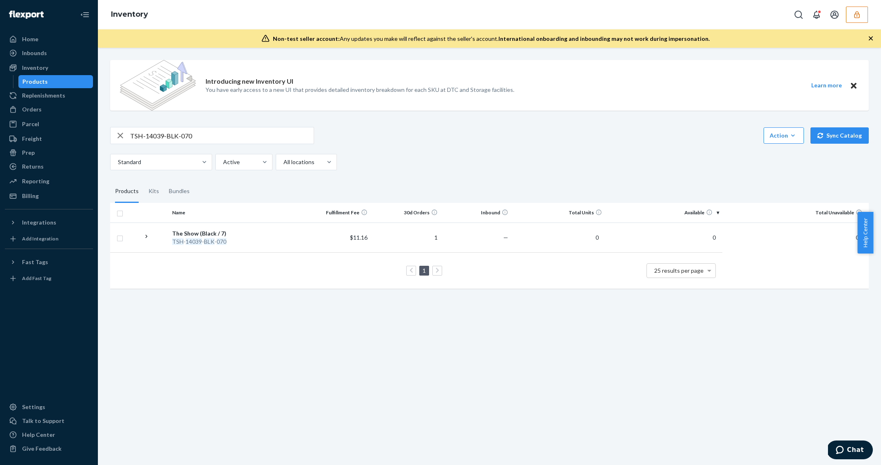
click at [284, 241] on div "TSH - 14039 - BLK - 070" at bounding box center [234, 241] width 125 height 8
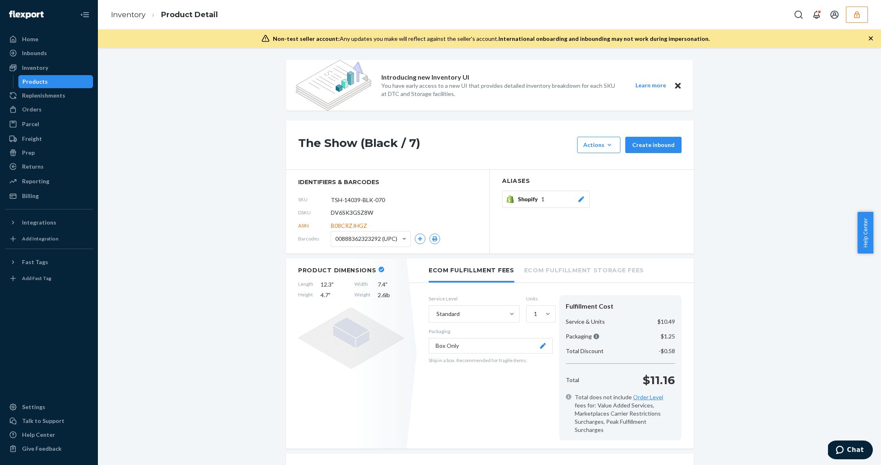
click at [343, 213] on span "DV6SK3GSZ8W" at bounding box center [352, 213] width 42 height 8
copy span "DV6SK3GSZ8W"
click at [68, 81] on div "Products" at bounding box center [55, 81] width 73 height 11
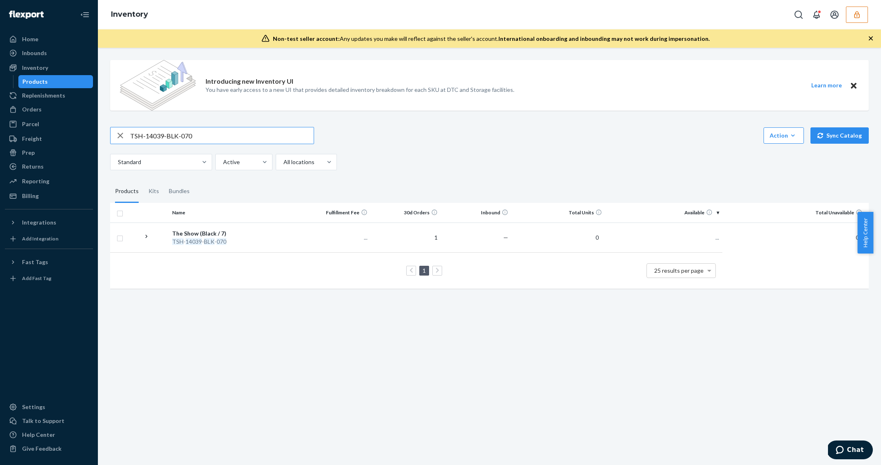
click at [157, 134] on input "TSH-14039-BLK-070" at bounding box center [222, 135] width 184 height 16
type input "TSH-14039-BLK-07W"
click at [249, 241] on div "TSH - 14039 - BLK - 07W" at bounding box center [234, 241] width 125 height 8
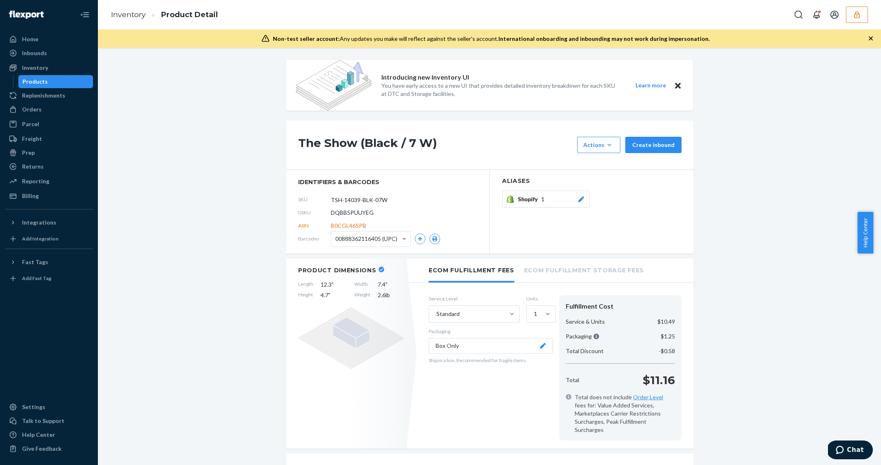
click at [337, 213] on span "DQBB5PUUYEG" at bounding box center [352, 213] width 43 height 8
copy span "DQBB5PUUYEG"
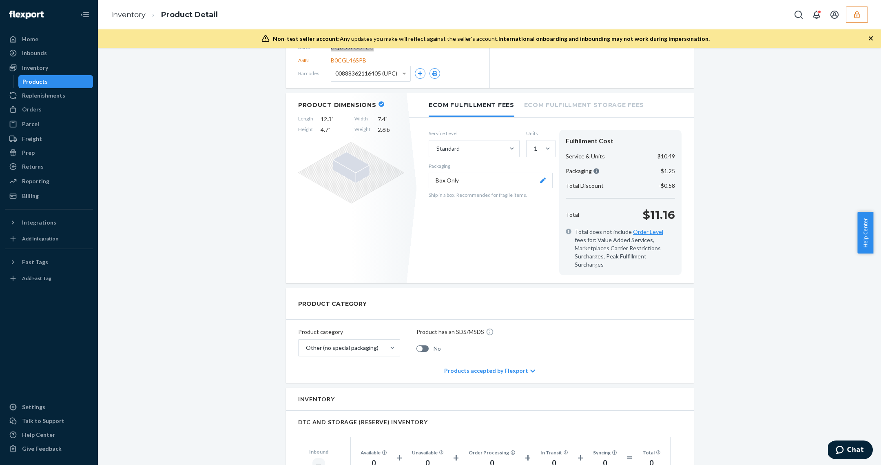
scroll to position [466, 0]
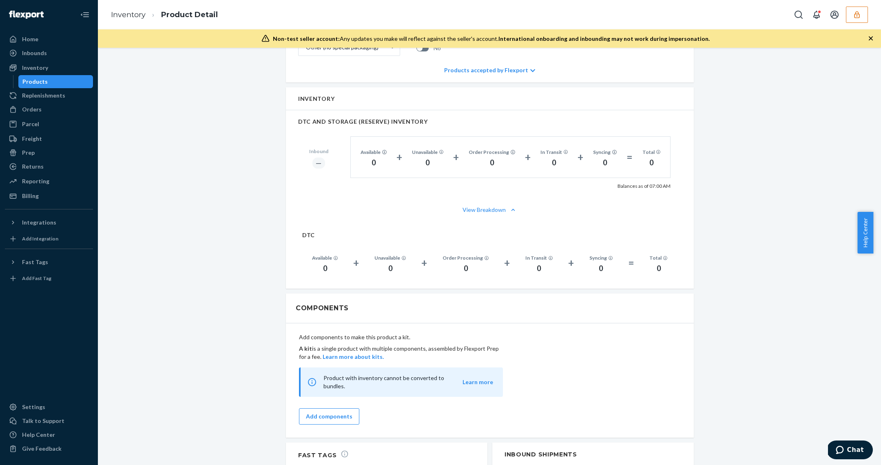
click at [55, 84] on div "Products" at bounding box center [55, 81] width 73 height 11
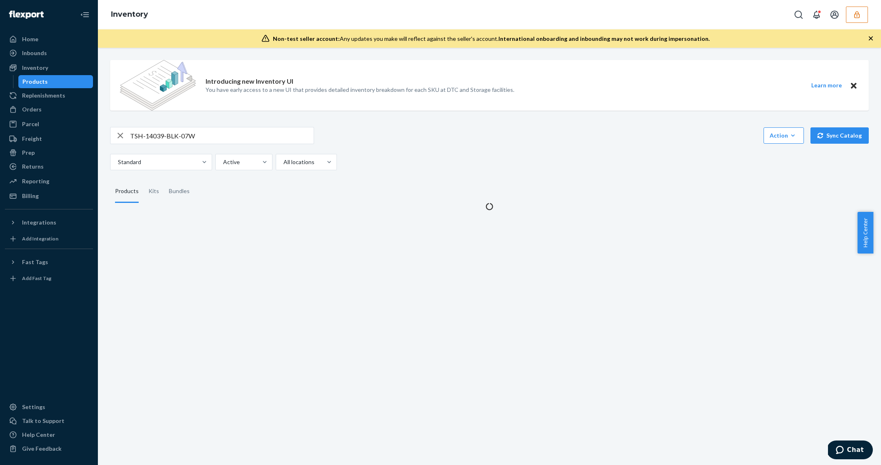
click at [55, 84] on div "Products" at bounding box center [55, 81] width 73 height 11
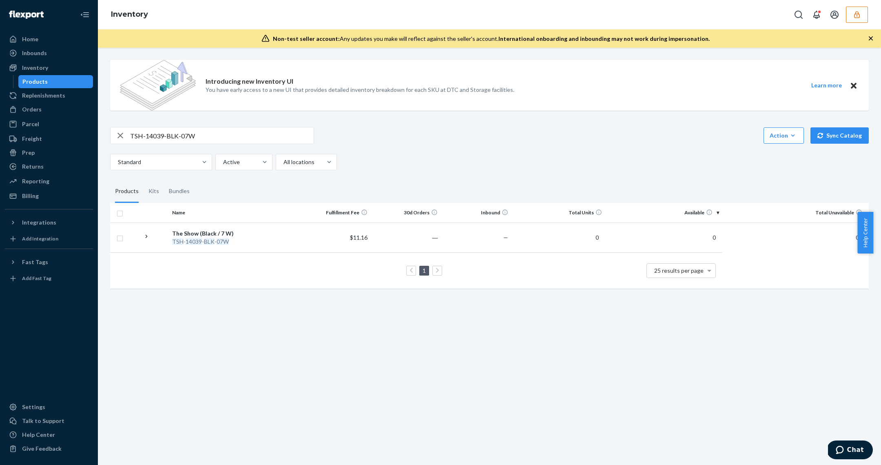
click at [174, 134] on input "TSH-14039-BLK-07W" at bounding box center [222, 135] width 184 height 16
paste input "80"
type input "TSH-14039-BLK-080"
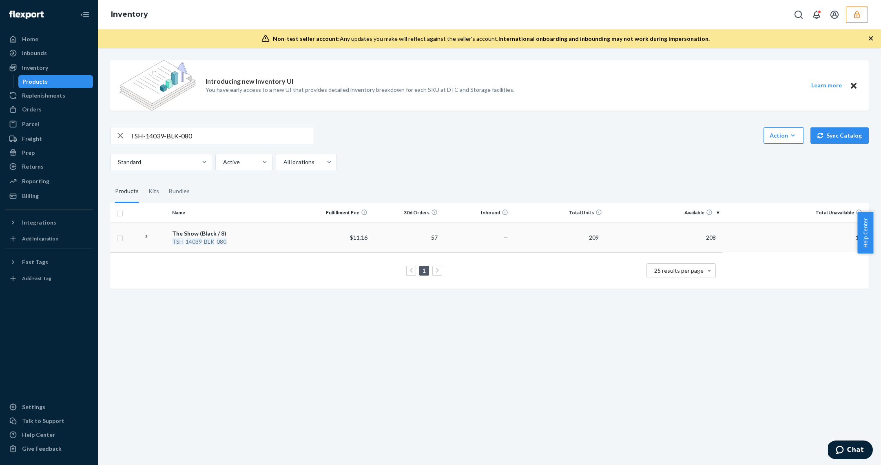
click at [330, 235] on td "$11.16" at bounding box center [336, 237] width 70 height 30
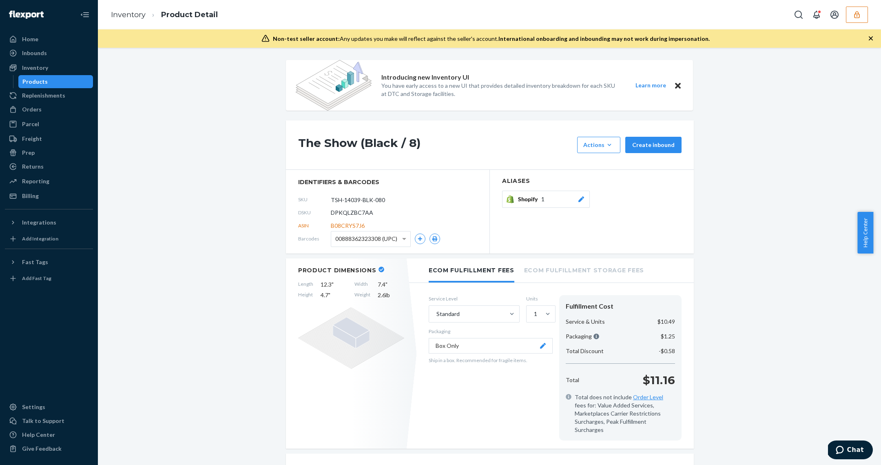
click at [340, 209] on span "DPKQLZBC7AA" at bounding box center [352, 213] width 42 height 8
copy span "DPKQLZBC7AA"
click at [57, 80] on div "Products" at bounding box center [55, 81] width 73 height 11
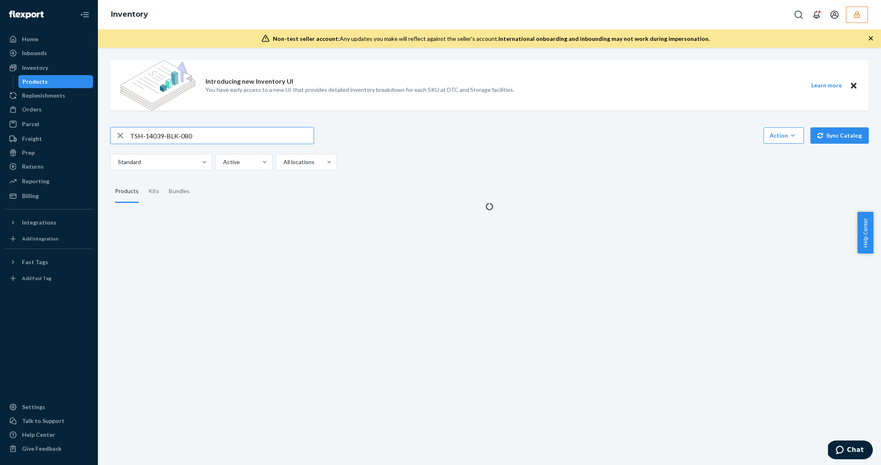
click at [156, 138] on input "TSH-14039-BLK-080" at bounding box center [222, 135] width 184 height 16
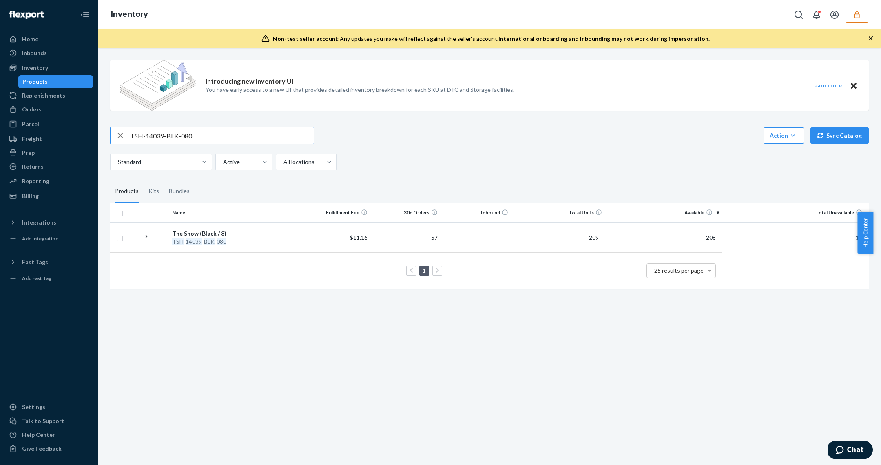
click at [156, 138] on input "TSH-14039-BLK-080" at bounding box center [222, 135] width 184 height 16
type input "TSH-14039-BLK-08W"
click at [244, 226] on td "The Show (Black / 8 W) TSH - 14039 - BLK - 08W" at bounding box center [235, 237] width 132 height 30
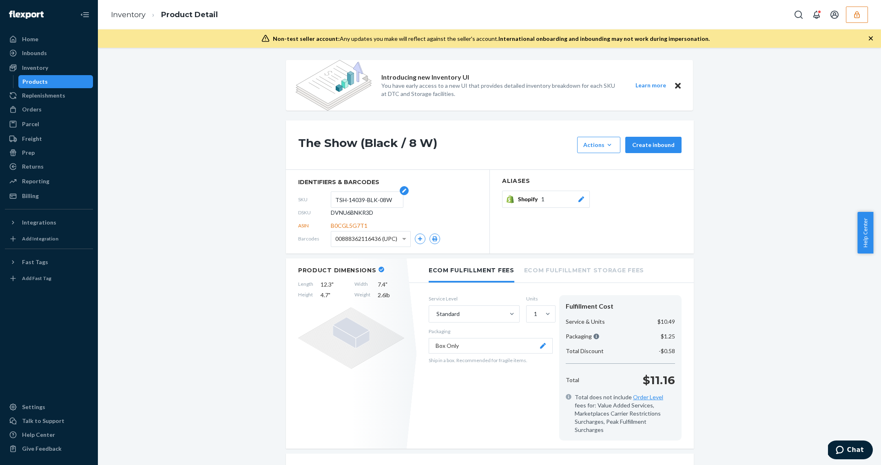
click at [357, 206] on input "TSH-14039-BLK-08W" at bounding box center [367, 200] width 64 height 16
click at [358, 211] on span "DVNU6BNKR3D" at bounding box center [352, 213] width 42 height 8
copy span "DVNU6BNKR3D"
click at [67, 84] on div "Products" at bounding box center [55, 81] width 73 height 11
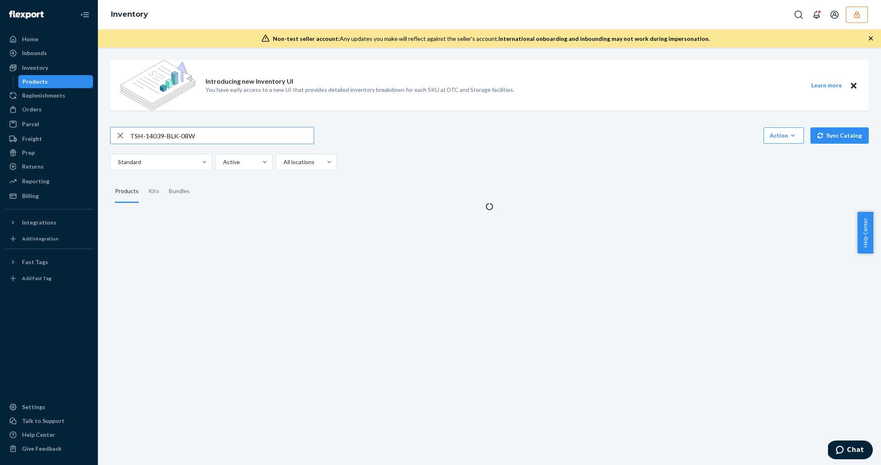
click at [164, 131] on input "TSH-14039-BLK-08W" at bounding box center [222, 135] width 184 height 16
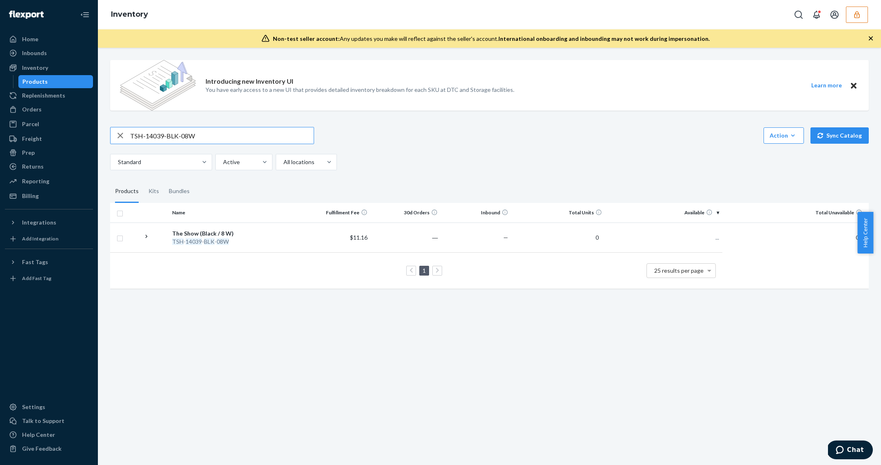
click at [164, 131] on input "TSH-14039-BLK-08W" at bounding box center [222, 135] width 184 height 16
type input "TSH-14039-BLK-090"
click at [272, 244] on div "TSH - 14039 - BLK - 090" at bounding box center [234, 241] width 125 height 8
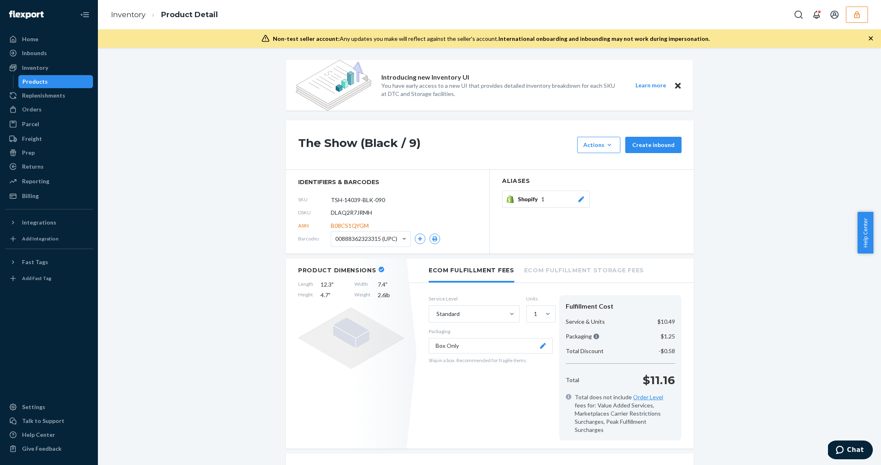
click at [357, 211] on span "DLAQ2R7JRMH" at bounding box center [351, 213] width 41 height 8
copy span "DLAQ2R7JRMH"
click at [66, 79] on div "Products" at bounding box center [55, 81] width 73 height 11
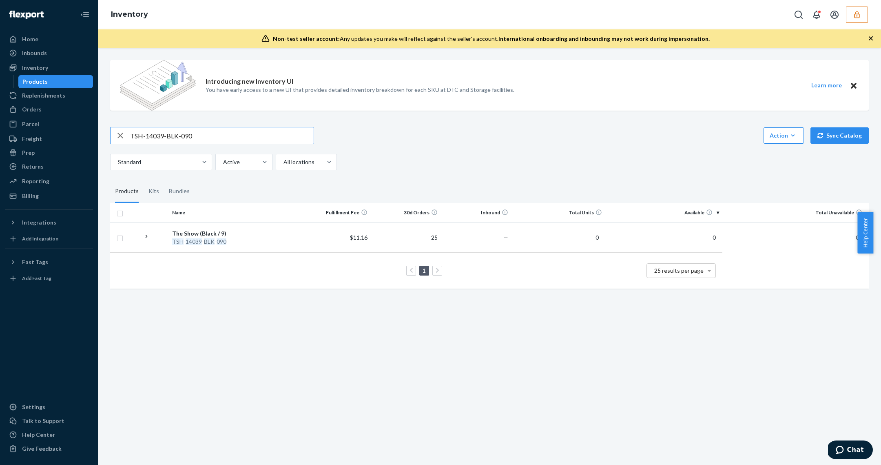
click at [208, 136] on input "TSH-14039-BLK-090" at bounding box center [222, 135] width 184 height 16
click at [202, 139] on input "TSH-14039-BLK-090" at bounding box center [222, 135] width 184 height 16
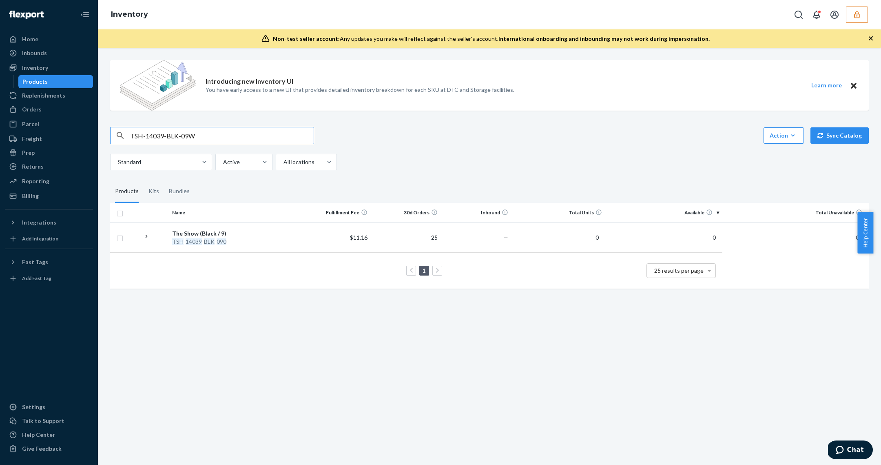
type input "TSH-14039-BLK-09W"
click at [413, 246] on td "―" at bounding box center [406, 237] width 70 height 30
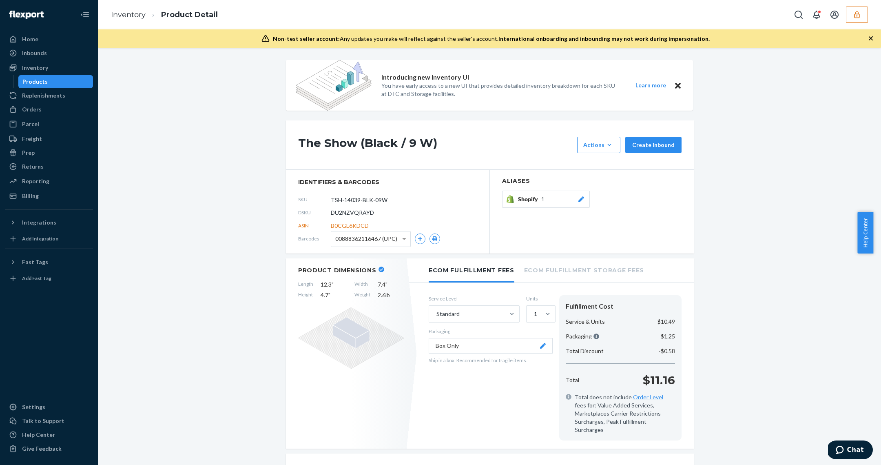
click at [336, 209] on span "DU2NZVQRAYD" at bounding box center [352, 213] width 43 height 8
copy span "DU2NZVQRAYD"
click at [51, 78] on div "Products" at bounding box center [55, 81] width 73 height 11
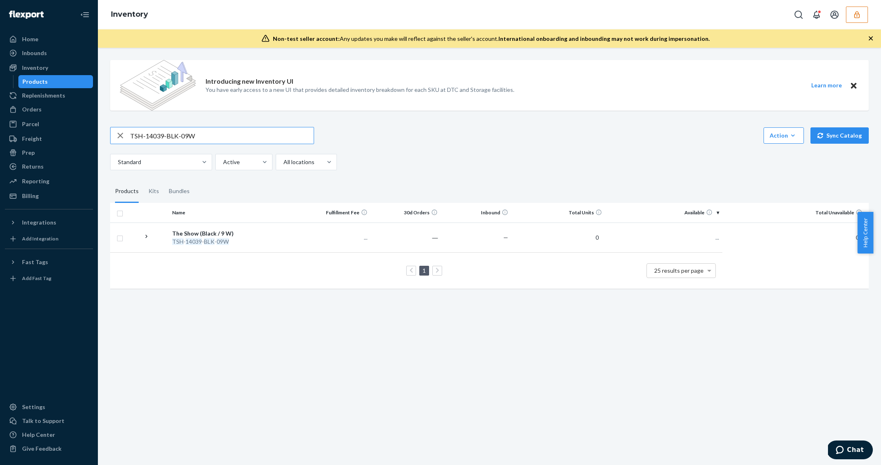
click at [176, 134] on input "TSH-14039-BLK-09W" at bounding box center [222, 135] width 184 height 16
type input "TSH-14039-BLK-100"
click at [262, 242] on div "TSH - 14039 - BLK - 100" at bounding box center [234, 241] width 125 height 8
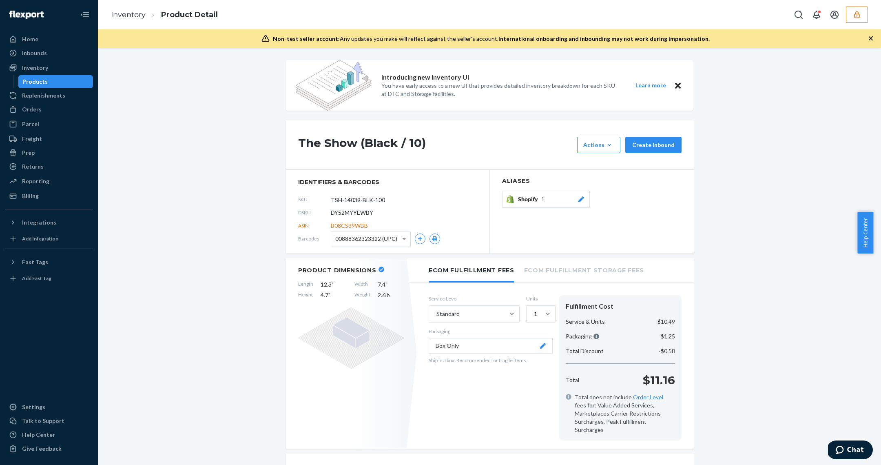
click at [351, 216] on span "DY52MYYEWBY" at bounding box center [352, 213] width 42 height 8
copy span "DY52MYYEWBY"
click at [71, 82] on div "Products" at bounding box center [55, 81] width 73 height 11
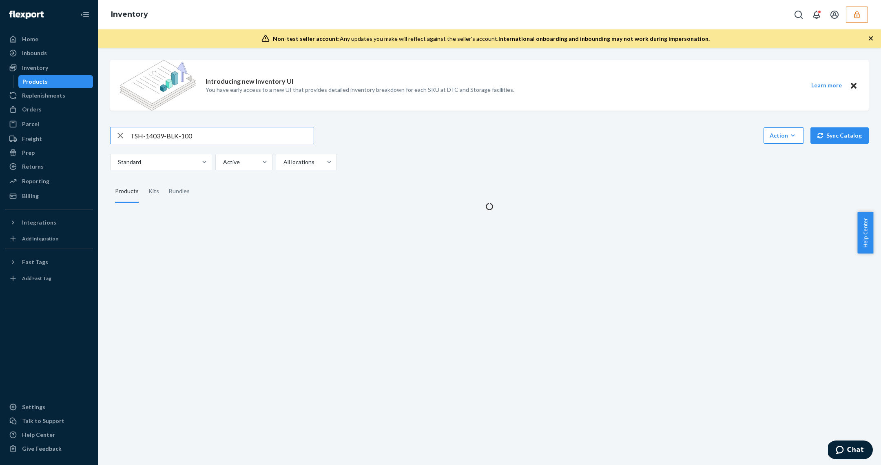
drag, startPoint x: 199, startPoint y: 122, endPoint x: 204, endPoint y: 135, distance: 13.7
click at [200, 123] on div "Introducing new Inventory UI You have early access to a new UI that provides de…" at bounding box center [489, 131] width 771 height 157
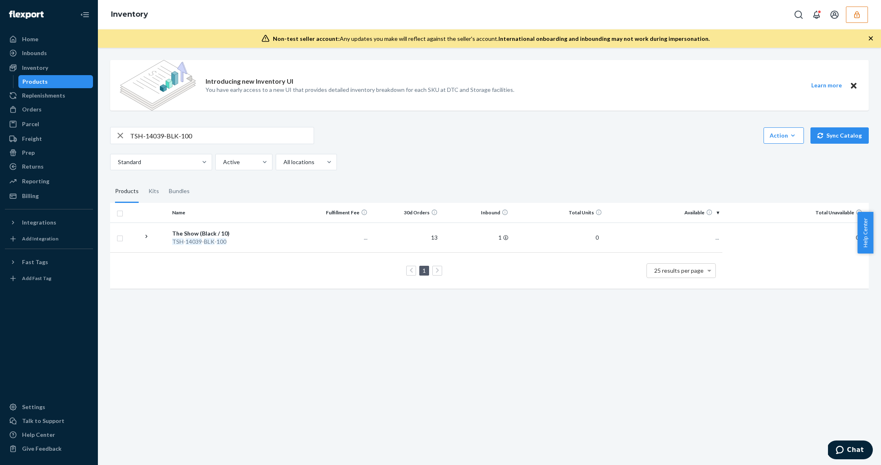
click at [204, 135] on input "TSH-14039-BLK-100" at bounding box center [222, 135] width 184 height 16
paste input "W"
type input "TSH-14039-BLK-10W"
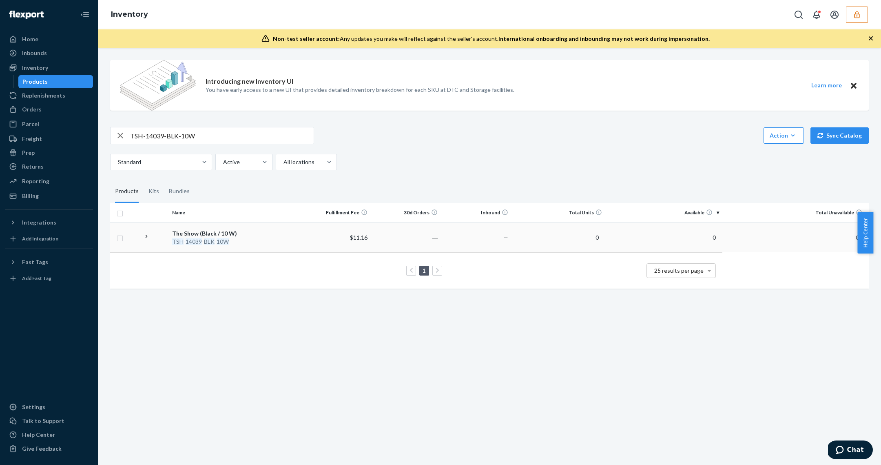
click at [260, 235] on div "The Show (Black / 10 W)" at bounding box center [234, 233] width 125 height 8
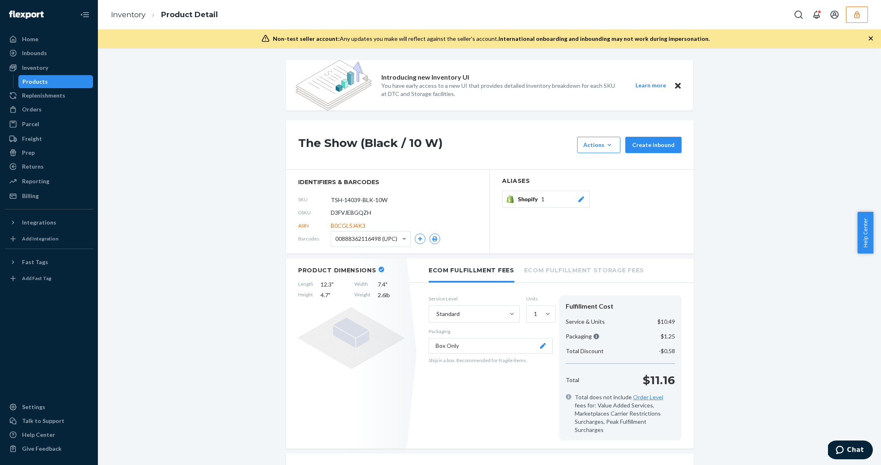
click at [337, 210] on span "D3FVJEBGQZH" at bounding box center [351, 213] width 40 height 8
copy span "D3FVJEBGQZH"
click at [42, 85] on div "Products" at bounding box center [34, 82] width 25 height 8
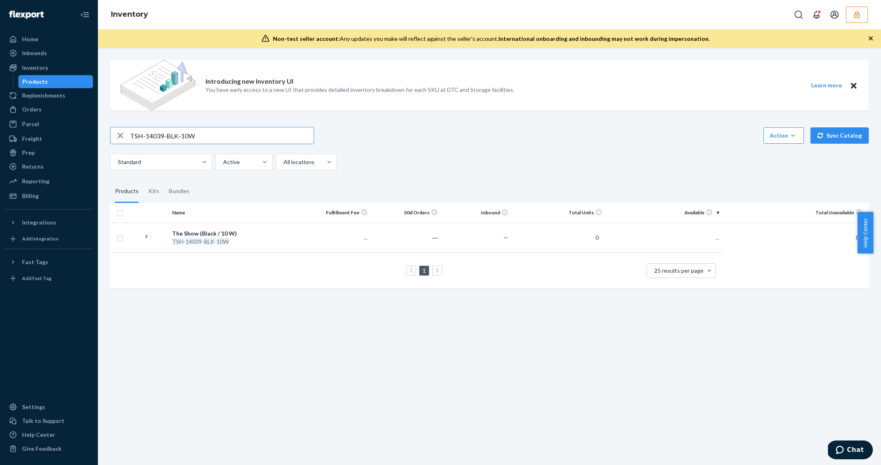
drag, startPoint x: 193, startPoint y: 143, endPoint x: 195, endPoint y: 136, distance: 7.7
click at [192, 143] on div "TSH-14039-BLK-10W" at bounding box center [212, 135] width 204 height 17
click at [195, 136] on input "TSH-14039-BLK-10W" at bounding box center [222, 135] width 184 height 16
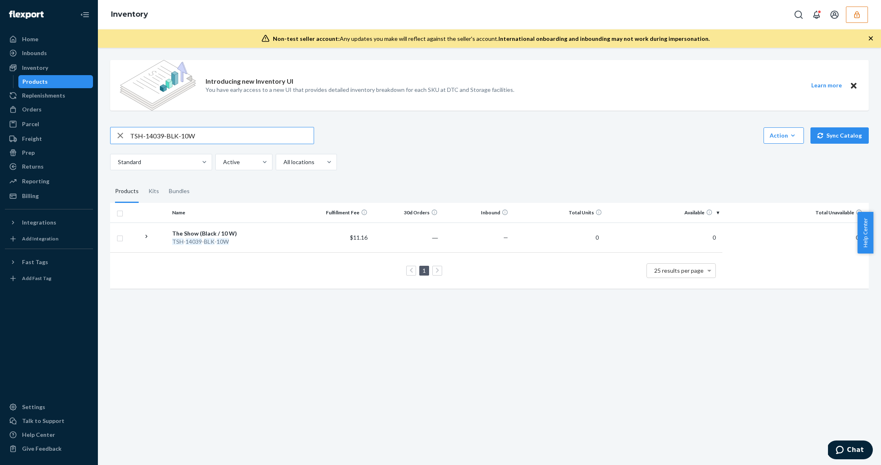
paste input "10"
type input "TSH-14039-BLK-110"
click at [297, 243] on td "The Show (Black / 11) TSH - 14039 - BLK - 110" at bounding box center [235, 237] width 132 height 30
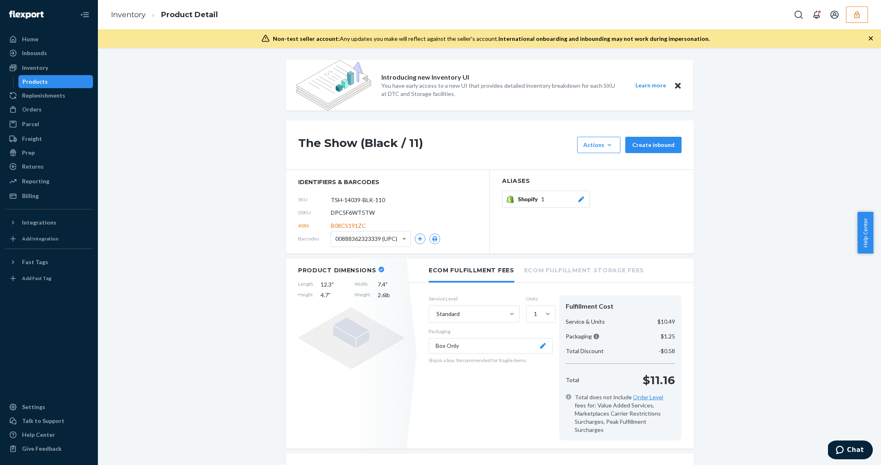
click at [360, 211] on span "DPC5F6WT5TW" at bounding box center [353, 213] width 44 height 8
copy span "DPC5F6WT5TW"
click at [55, 83] on div "Products" at bounding box center [55, 81] width 73 height 11
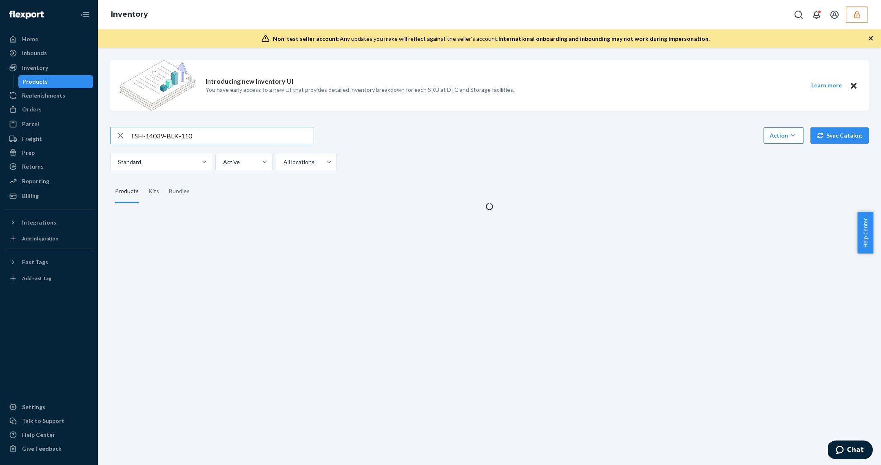
click at [192, 141] on input "TSH-14039-BLK-110" at bounding box center [222, 135] width 184 height 16
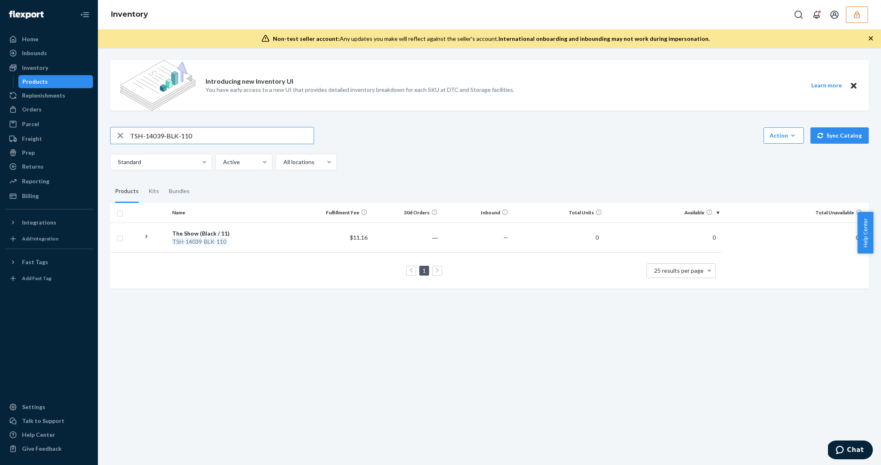
click at [192, 140] on input "TSH-14039-BLK-110" at bounding box center [222, 135] width 184 height 16
type input "TSH-14039-BLK-11W"
click at [254, 243] on div "TSH - 14039 - BLK - 110" at bounding box center [234, 241] width 125 height 8
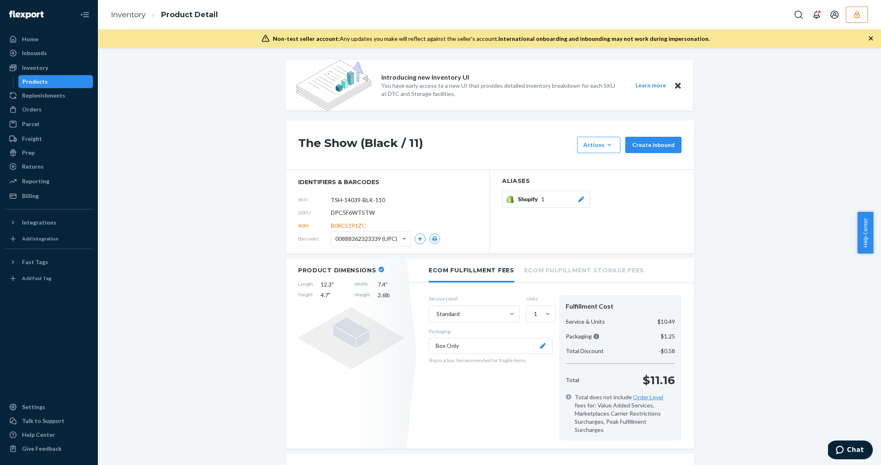
click at [357, 208] on div "DSKU DPC5F6WT5TW" at bounding box center [387, 212] width 179 height 13
click at [62, 82] on div "Products" at bounding box center [55, 81] width 73 height 11
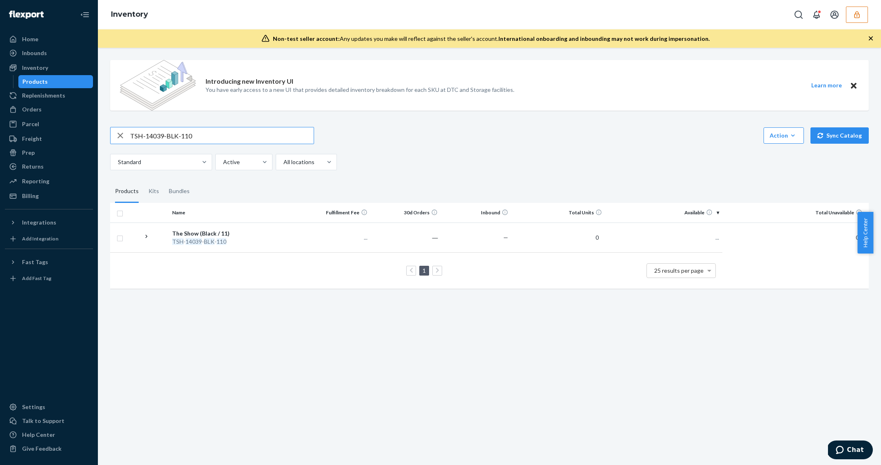
click at [228, 131] on input "TSH-14039-BLK-110" at bounding box center [222, 135] width 184 height 16
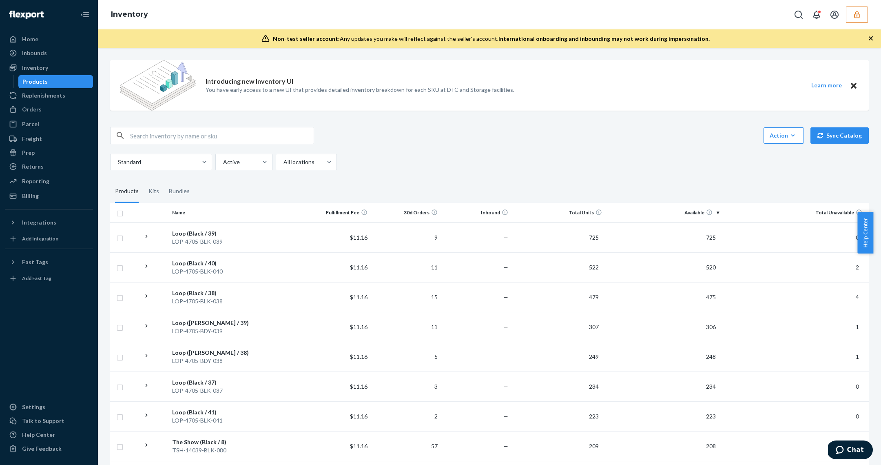
click at [229, 133] on input "text" at bounding box center [222, 135] width 184 height 16
paste input "TSH-14039-BLK-110"
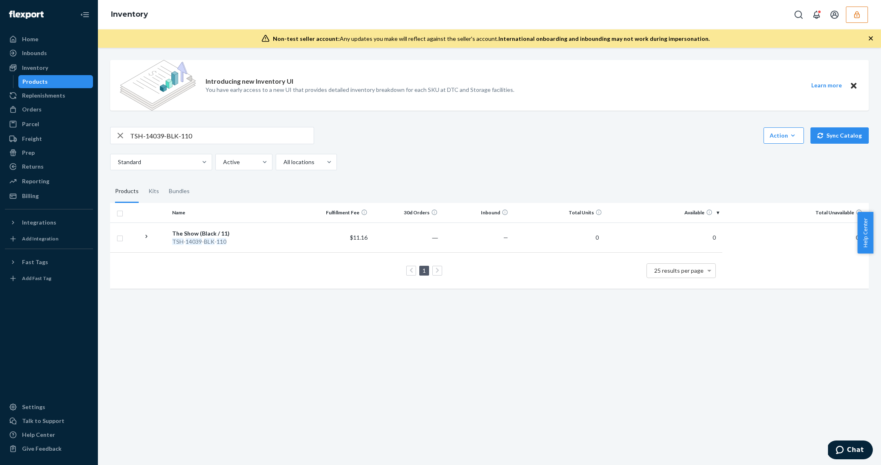
click at [217, 137] on input "TSH-14039-BLK-110" at bounding box center [222, 135] width 184 height 16
paste input "W"
type input "TSH-14039-BLK-11W"
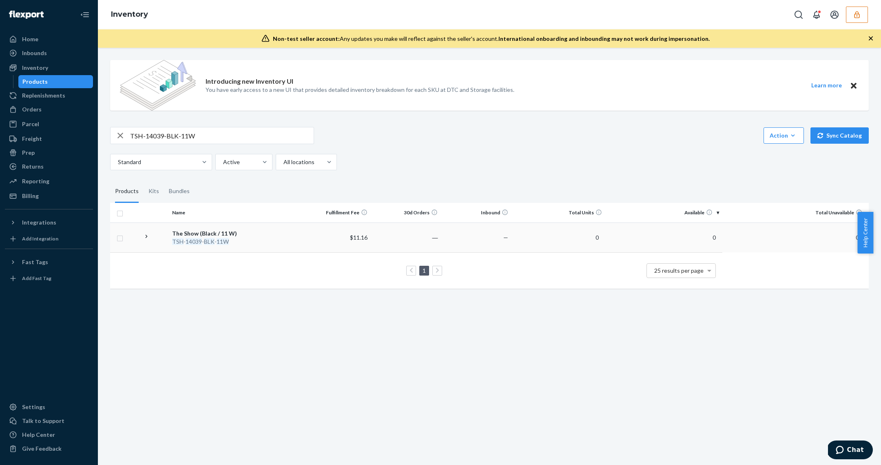
click at [298, 235] on td "The Show (Black / 11 W) TSH - 14039 - BLK - 11W" at bounding box center [235, 237] width 132 height 30
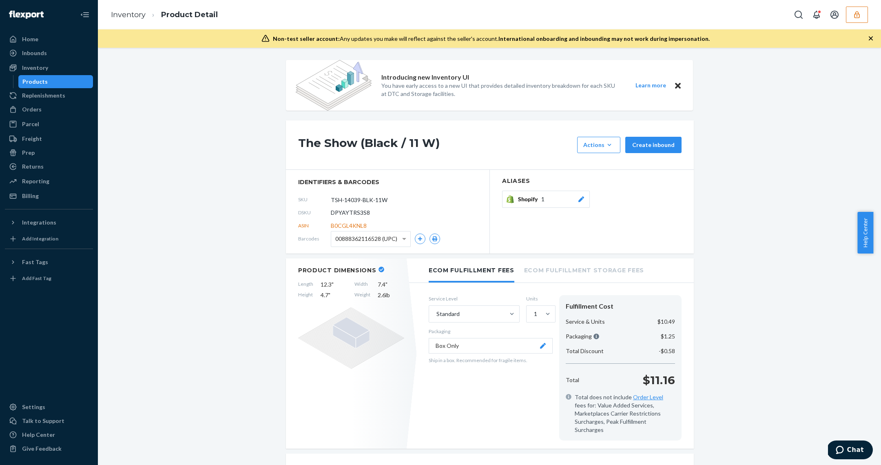
click at [348, 214] on span "DPYAYTRS3S8" at bounding box center [350, 213] width 39 height 8
click at [349, 214] on span "DPYAYTRS3S8" at bounding box center [350, 213] width 39 height 8
click at [20, 83] on div "Products" at bounding box center [55, 81] width 73 height 11
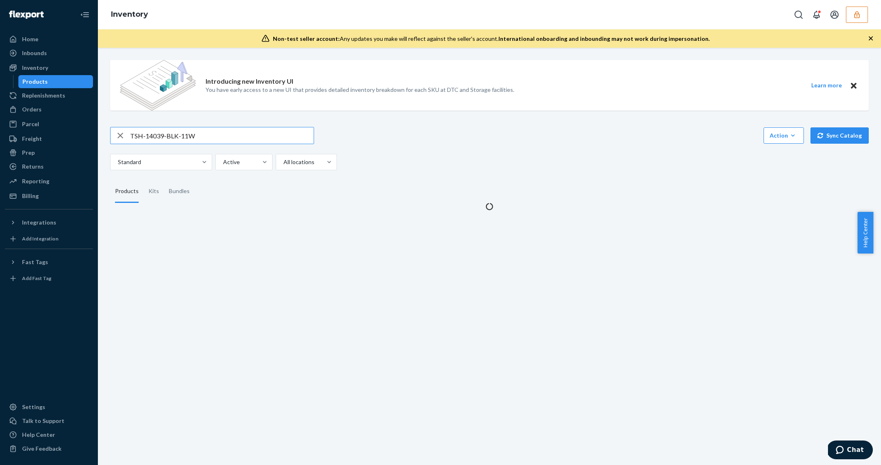
click at [158, 133] on input "TSH-14039-BLK-11W" at bounding box center [222, 135] width 184 height 16
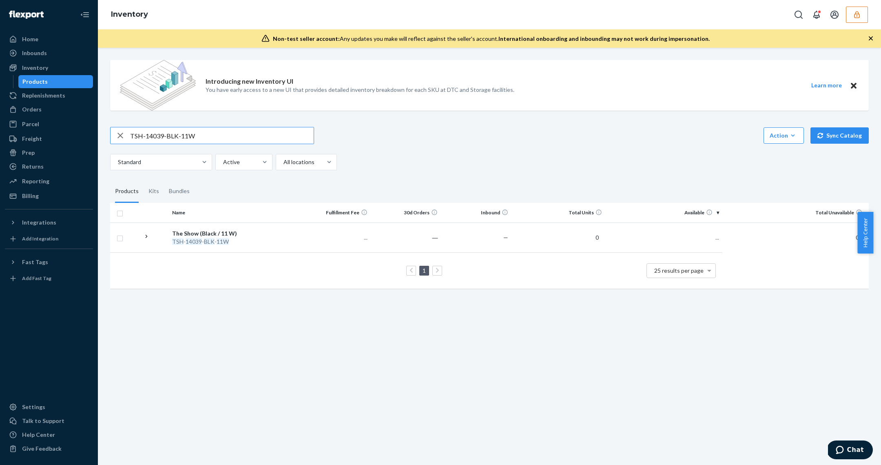
click at [158, 133] on input "TSH-14039-BLK-11W" at bounding box center [222, 135] width 184 height 16
type input "TSH-14039-BLK-120"
click at [302, 246] on td "Estimate" at bounding box center [336, 237] width 70 height 30
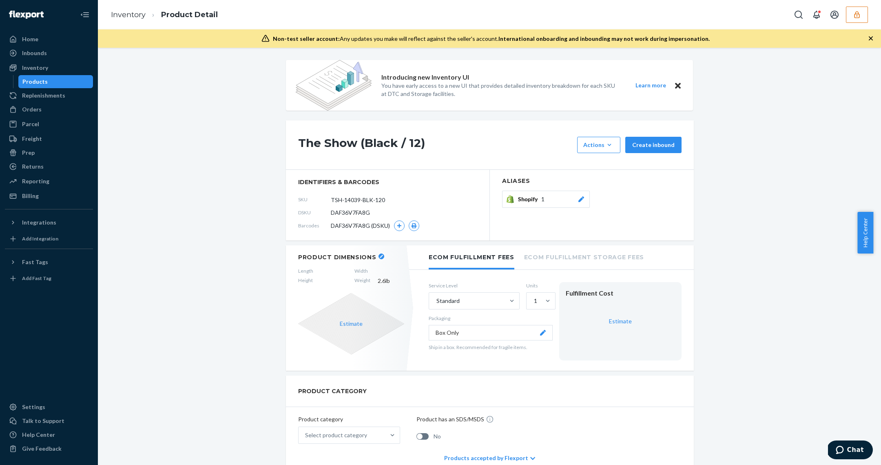
click at [353, 216] on span "DAF36V7FA8G" at bounding box center [350, 213] width 39 height 8
click at [52, 189] on link "Billing" at bounding box center [49, 195] width 88 height 13
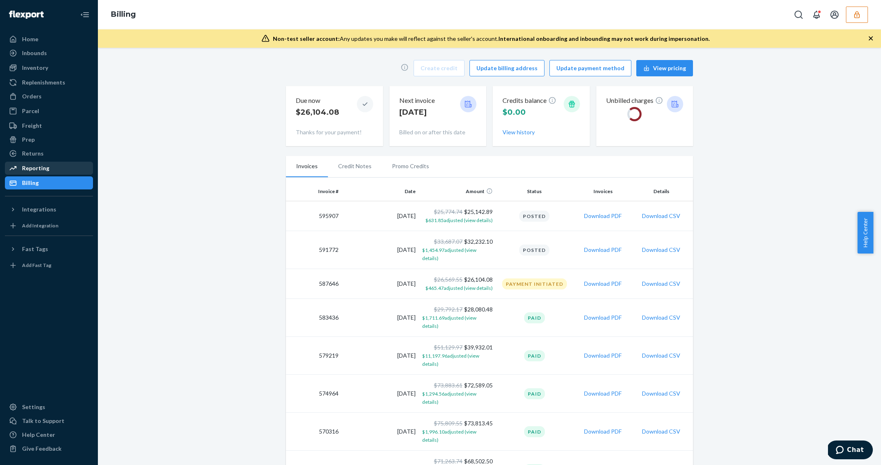
click at [55, 170] on div "Reporting" at bounding box center [49, 167] width 87 height 11
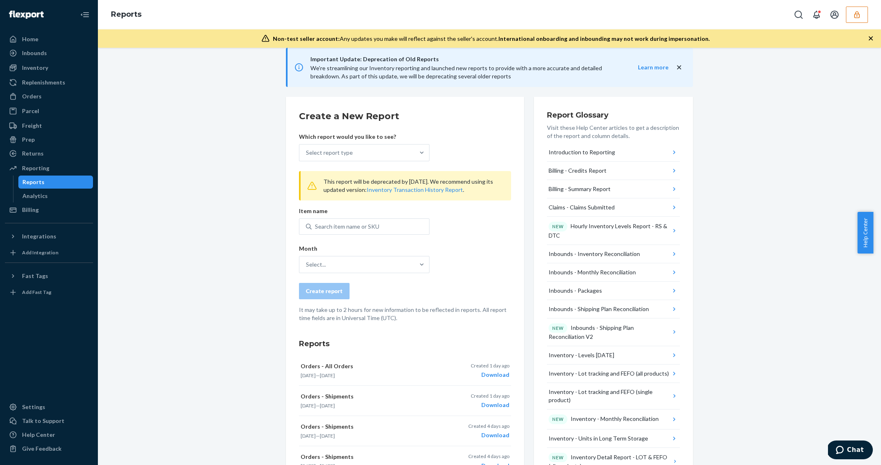
scroll to position [11, 0]
click at [356, 158] on div "Select report type" at bounding box center [357, 154] width 115 height 16
click at [307, 158] on input "Select report type" at bounding box center [306, 154] width 1 height 8
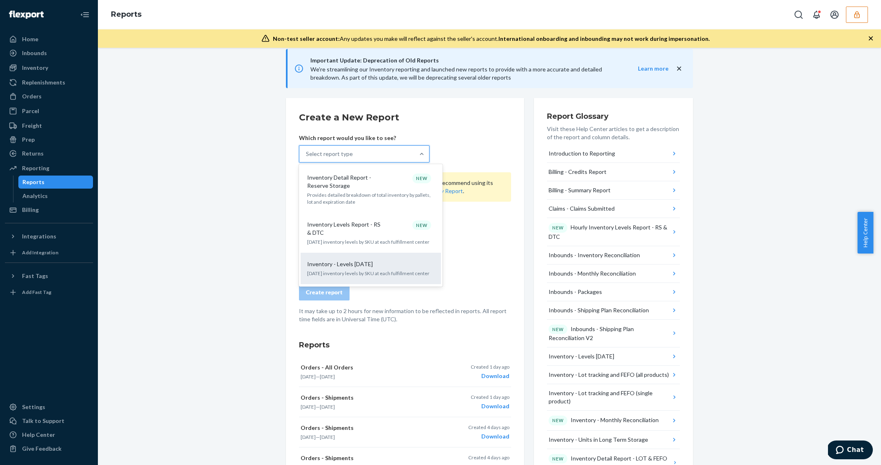
scroll to position [523, 0]
click at [370, 266] on p "[DATE] inventory levels by SKU at each fulfillment center" at bounding box center [370, 269] width 127 height 7
click at [307, 158] on input "option Inventory - Levels [DATE] focused, 16 of 33. 33 results available. Use U…" at bounding box center [306, 154] width 1 height 8
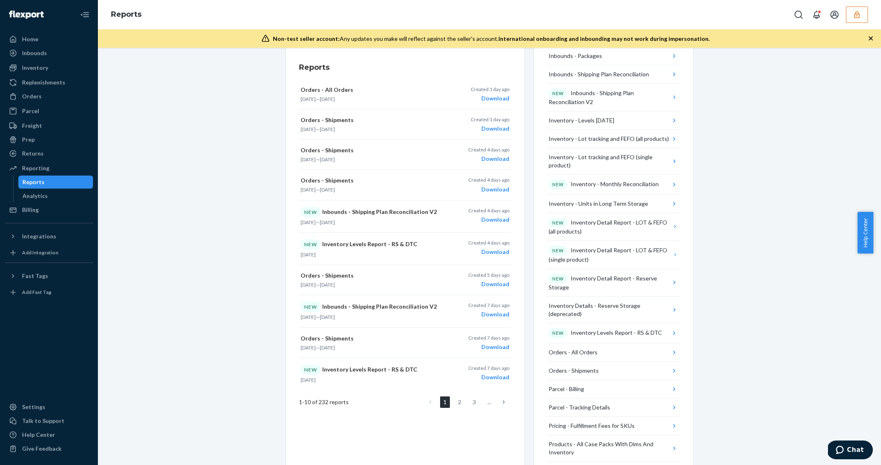
scroll to position [258, 0]
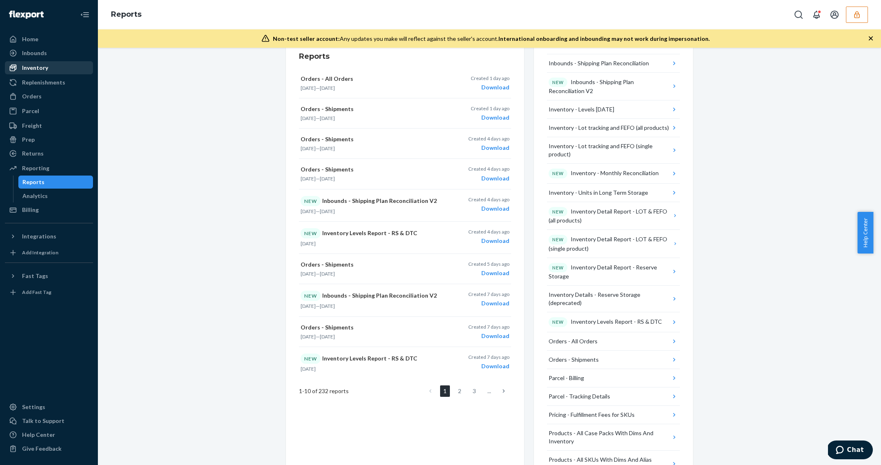
click at [57, 69] on div "Inventory" at bounding box center [49, 67] width 87 height 11
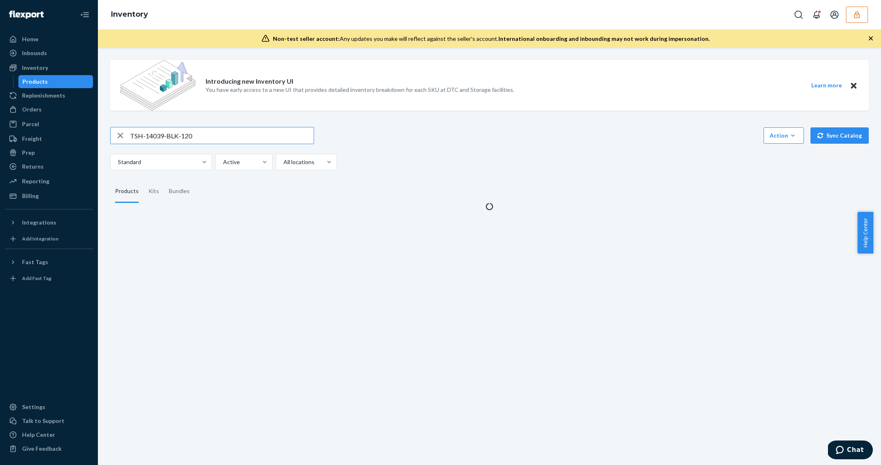
click at [171, 132] on input "TSH-14039-BLK-120" at bounding box center [222, 135] width 184 height 16
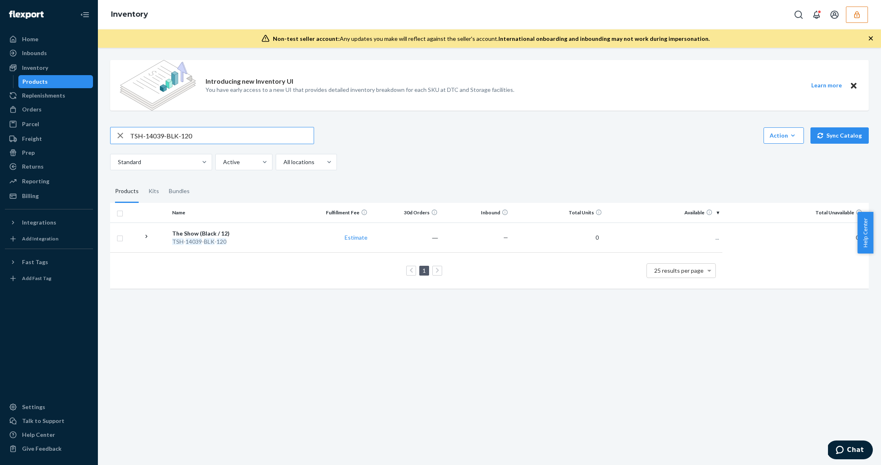
click at [171, 138] on input "TSH-14039-BLK-120" at bounding box center [222, 135] width 184 height 16
type input "DV6SK3GSZ8W"
click at [220, 232] on div "The Show (Black / 7)" at bounding box center [234, 233] width 125 height 8
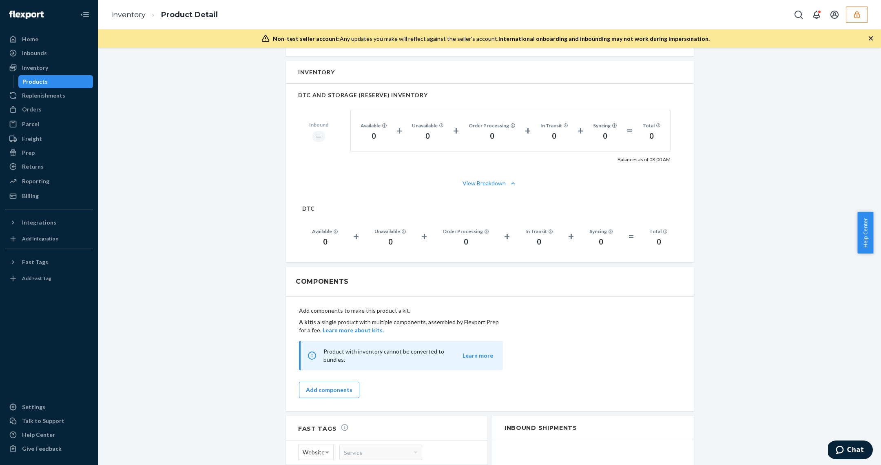
scroll to position [655, 0]
